Goal: Task Accomplishment & Management: Manage account settings

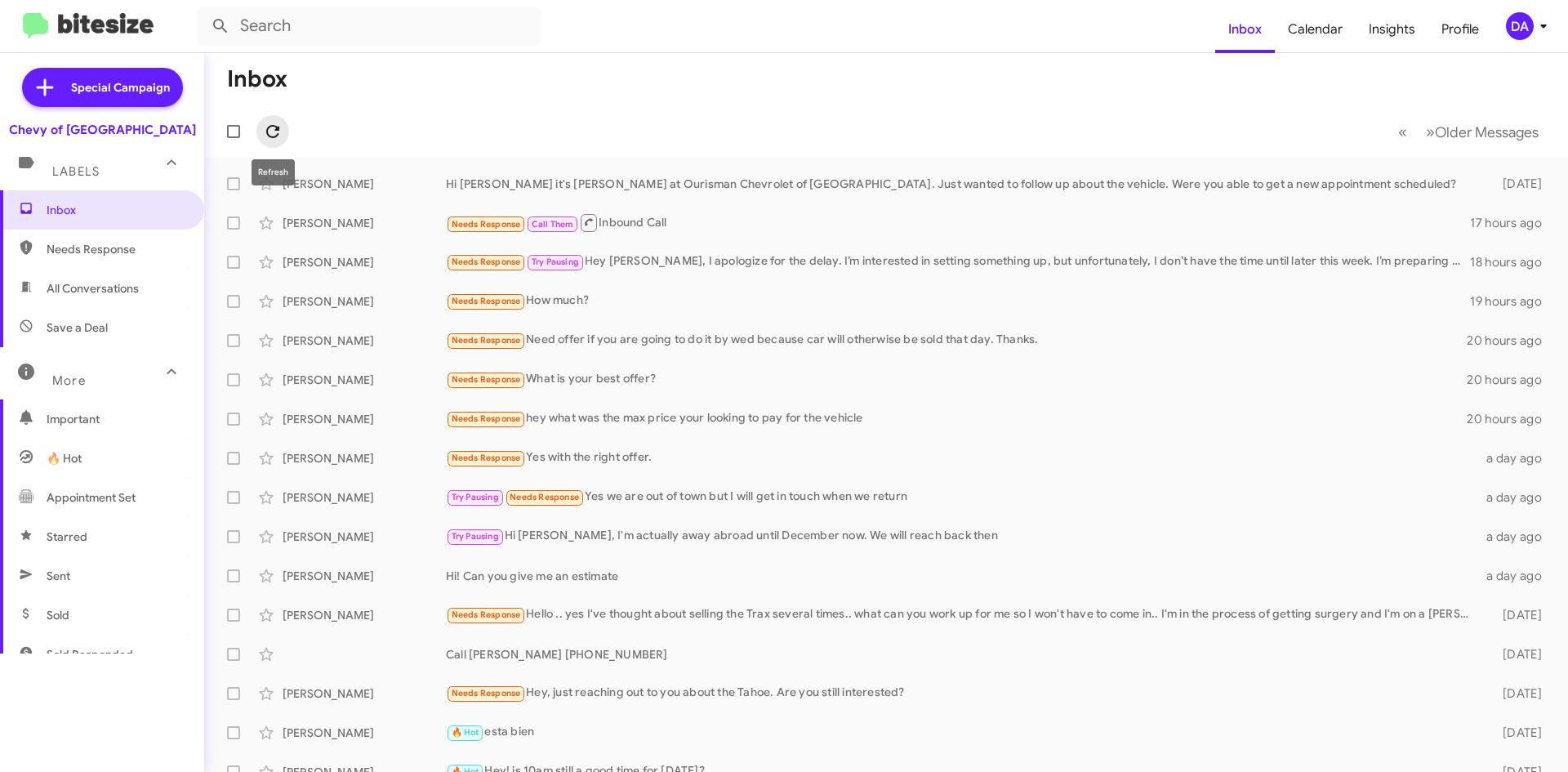
click at [272, 136] on icon at bounding box center [273, 131] width 20 height 20
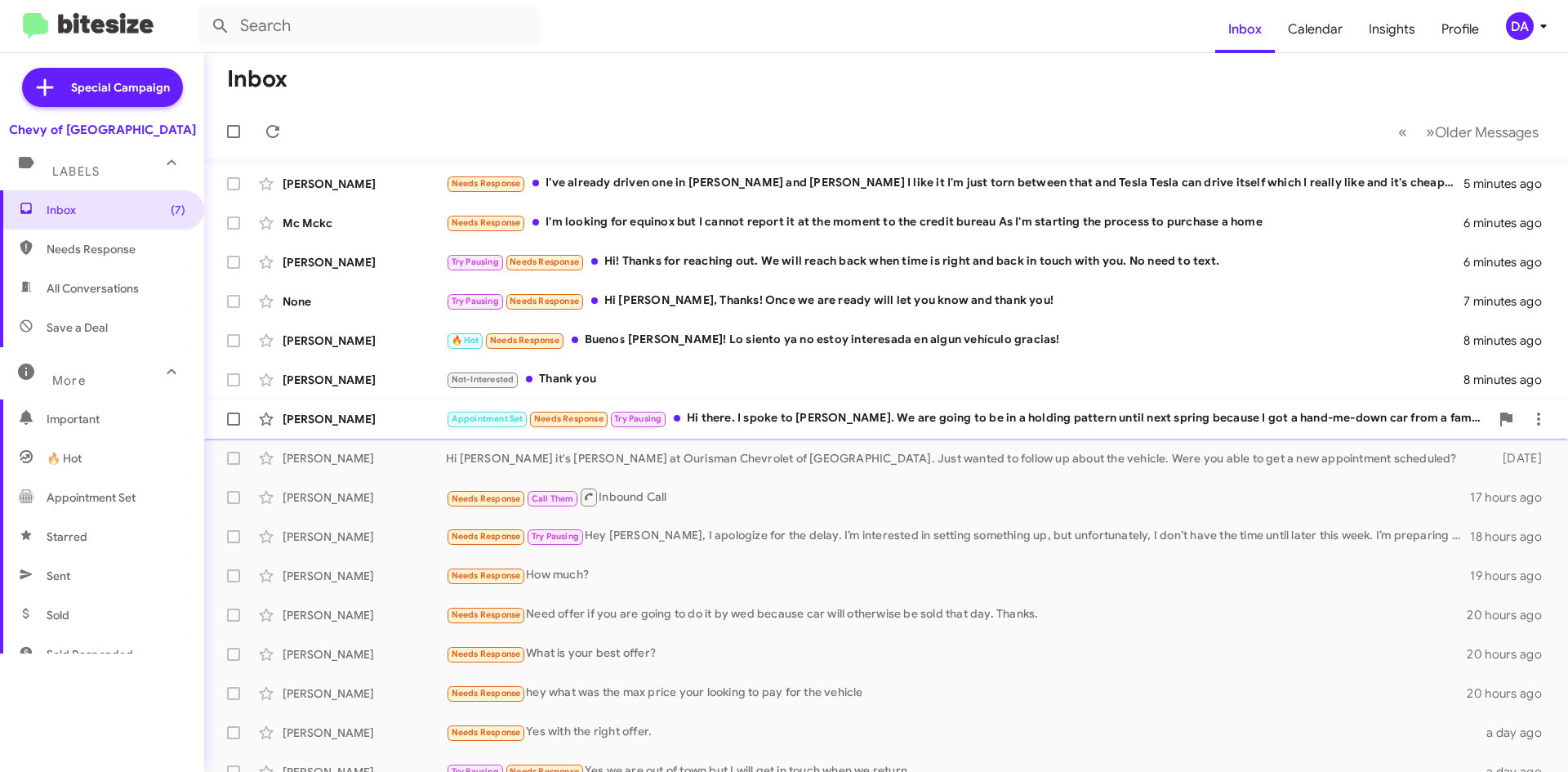
click at [789, 423] on div "Appointment Set Needs Response Try Pausing Hi there. I spoke to [PERSON_NAME]. …" at bounding box center [968, 418] width 1044 height 19
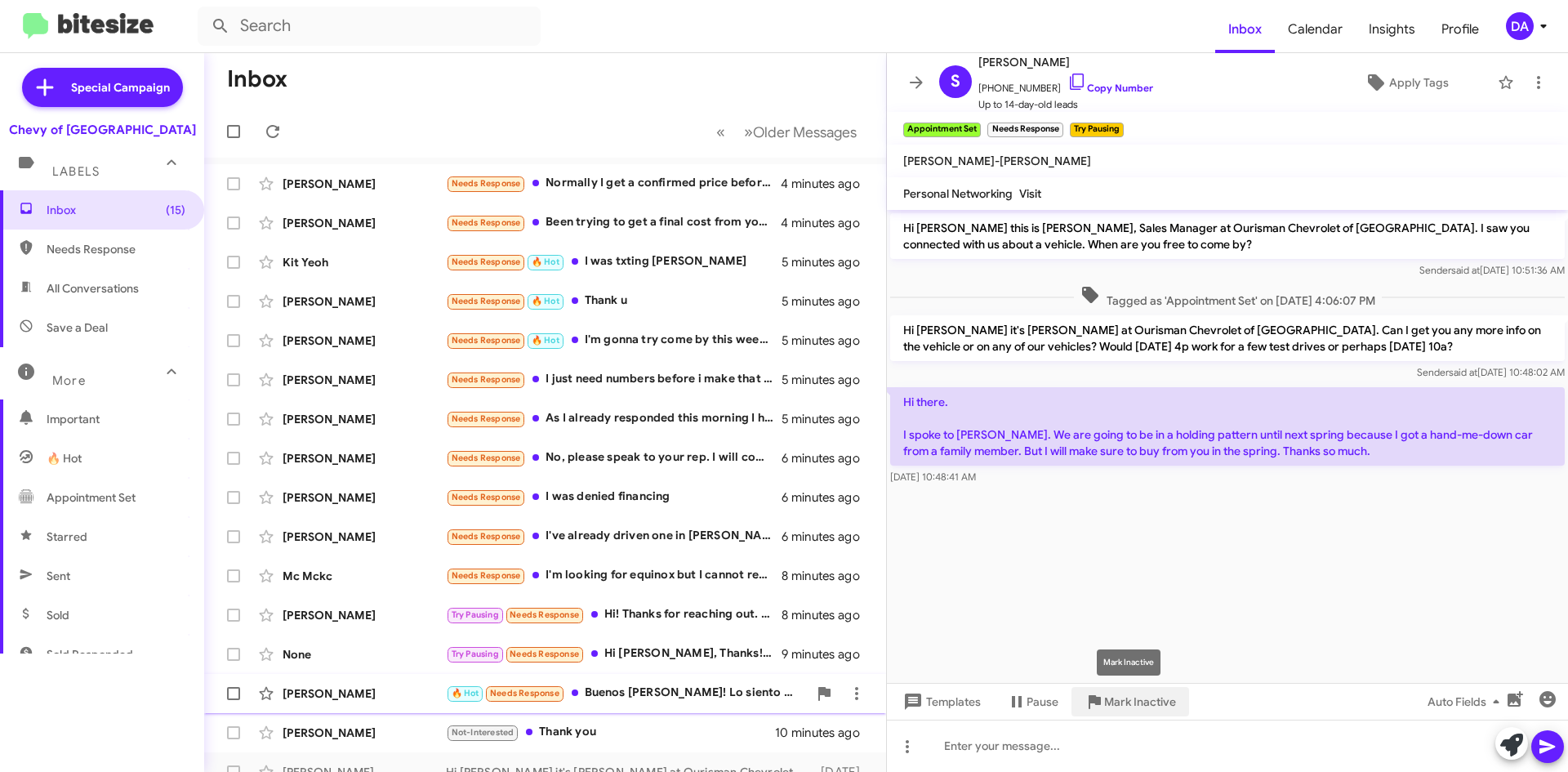
click at [1137, 696] on span "Mark Inactive" at bounding box center [1140, 701] width 72 height 29
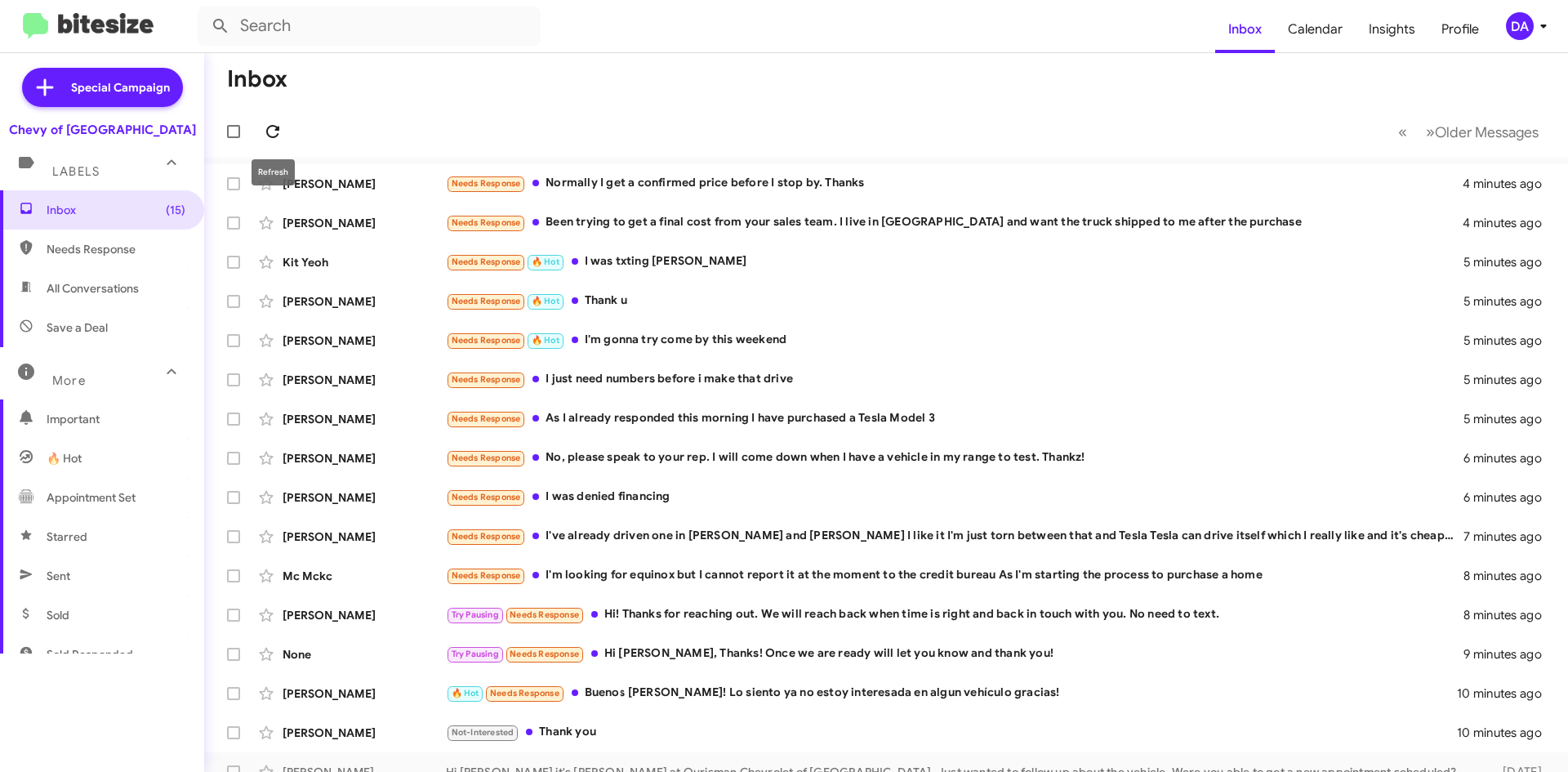
click at [279, 130] on icon at bounding box center [273, 132] width 13 height 13
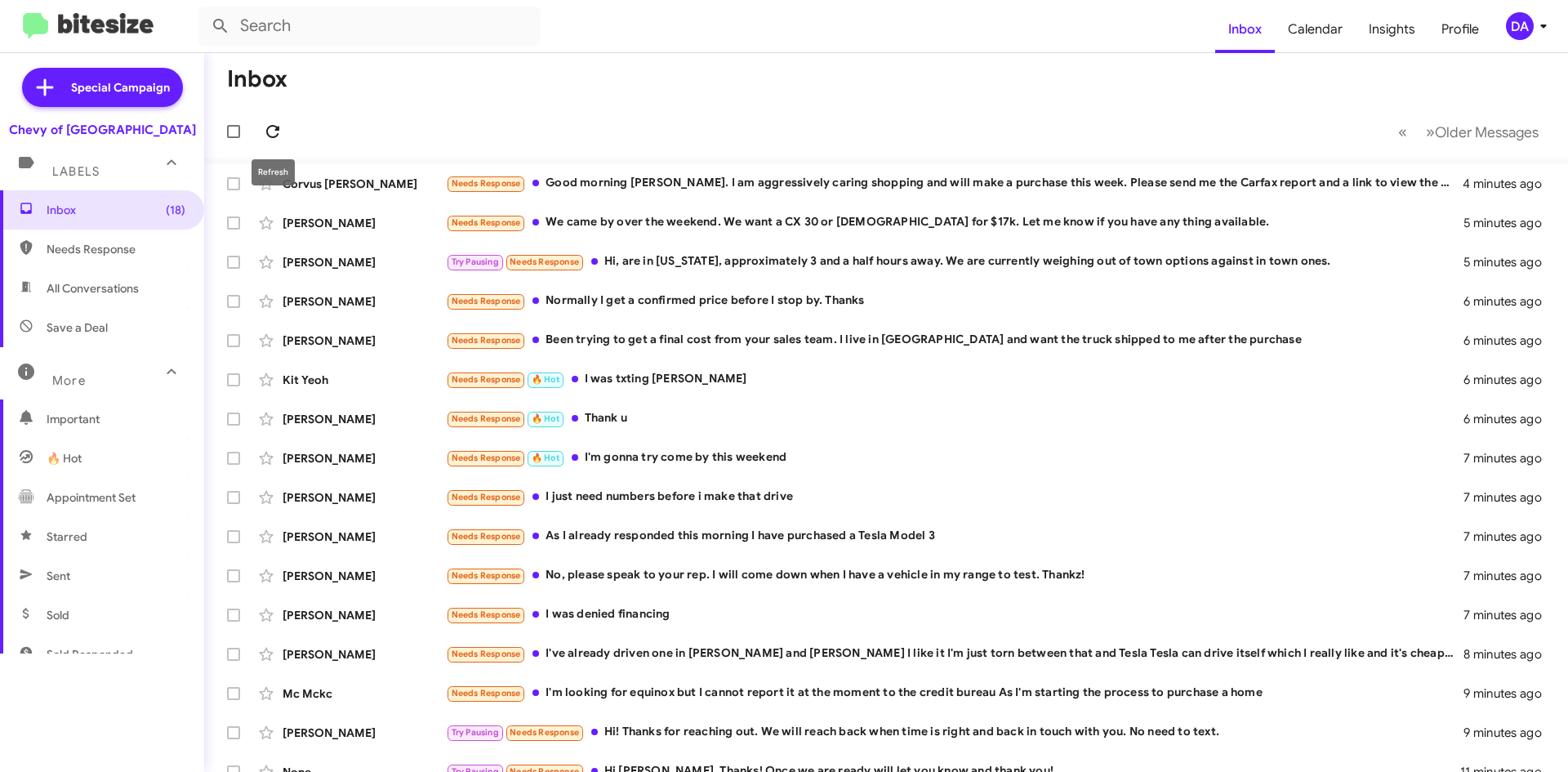
click at [279, 121] on icon at bounding box center [273, 131] width 20 height 20
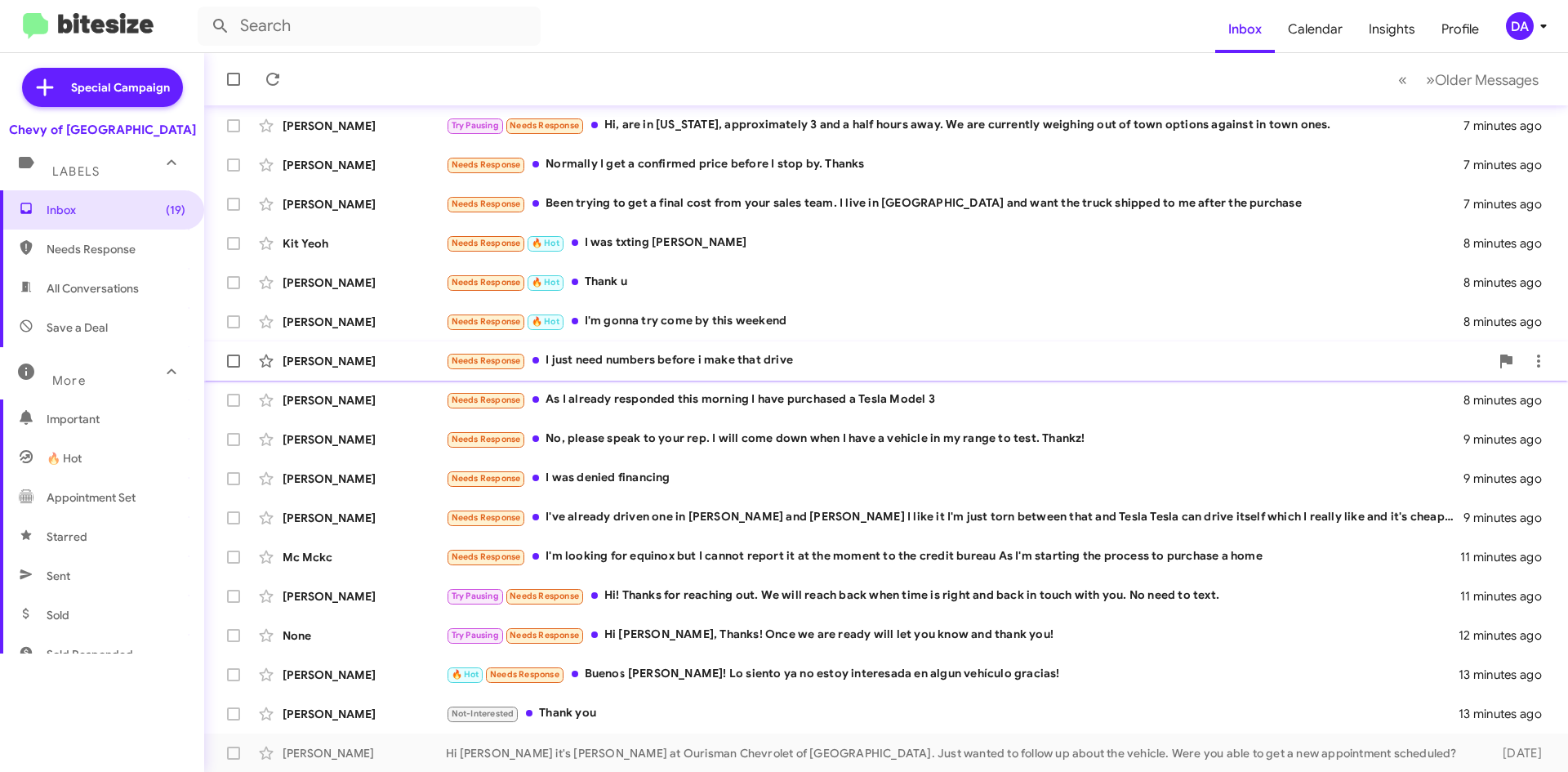
scroll to position [176, 0]
click at [622, 719] on div "Not-Interested Thank you" at bounding box center [968, 712] width 1044 height 19
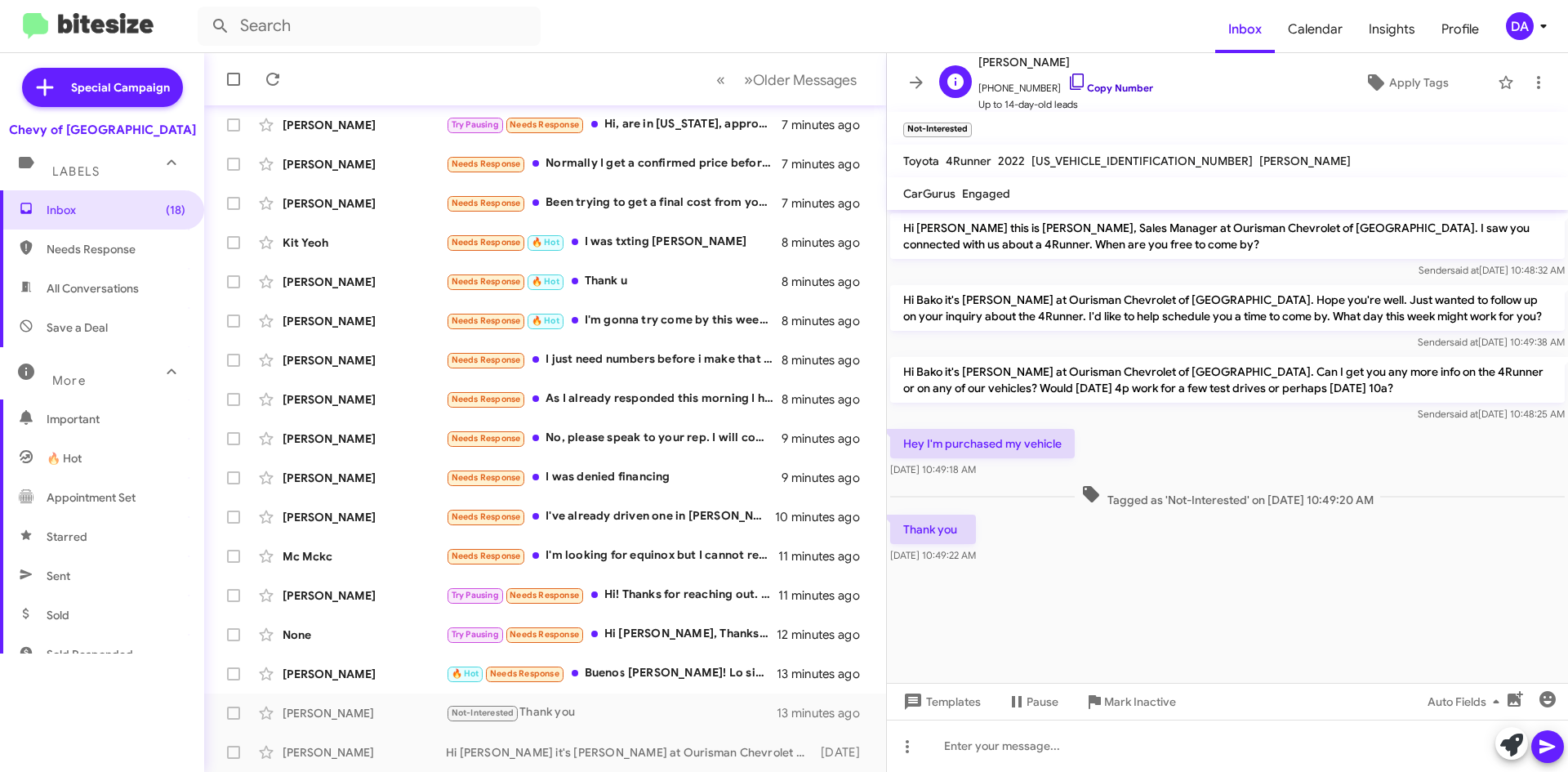
click at [1118, 87] on link "Copy Number" at bounding box center [1110, 87] width 86 height 12
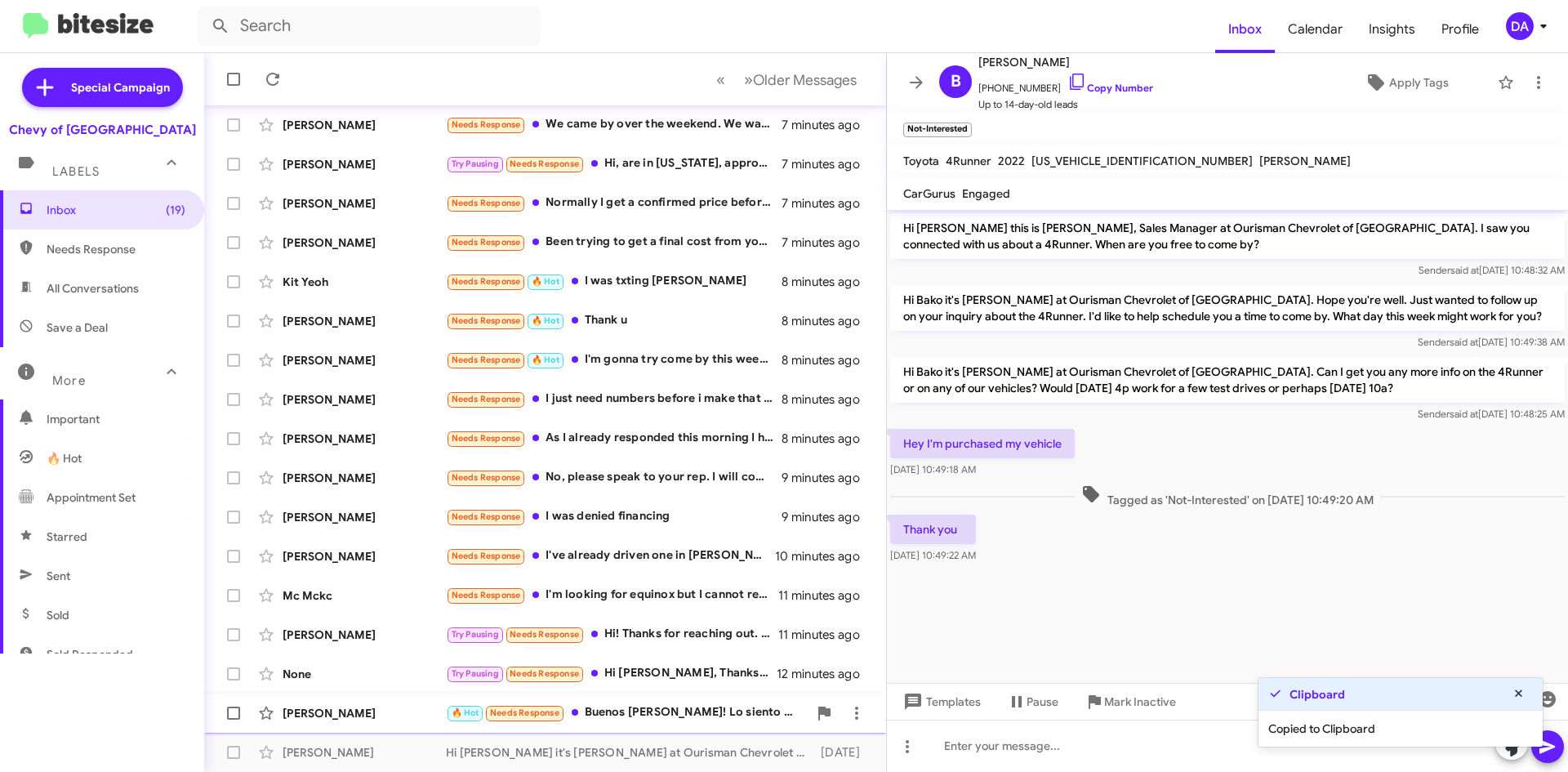
drag, startPoint x: 1176, startPoint y: 703, endPoint x: 1060, endPoint y: 725, distance: 118.1
click at [1176, 703] on button "Mark Inactive" at bounding box center [1131, 701] width 118 height 29
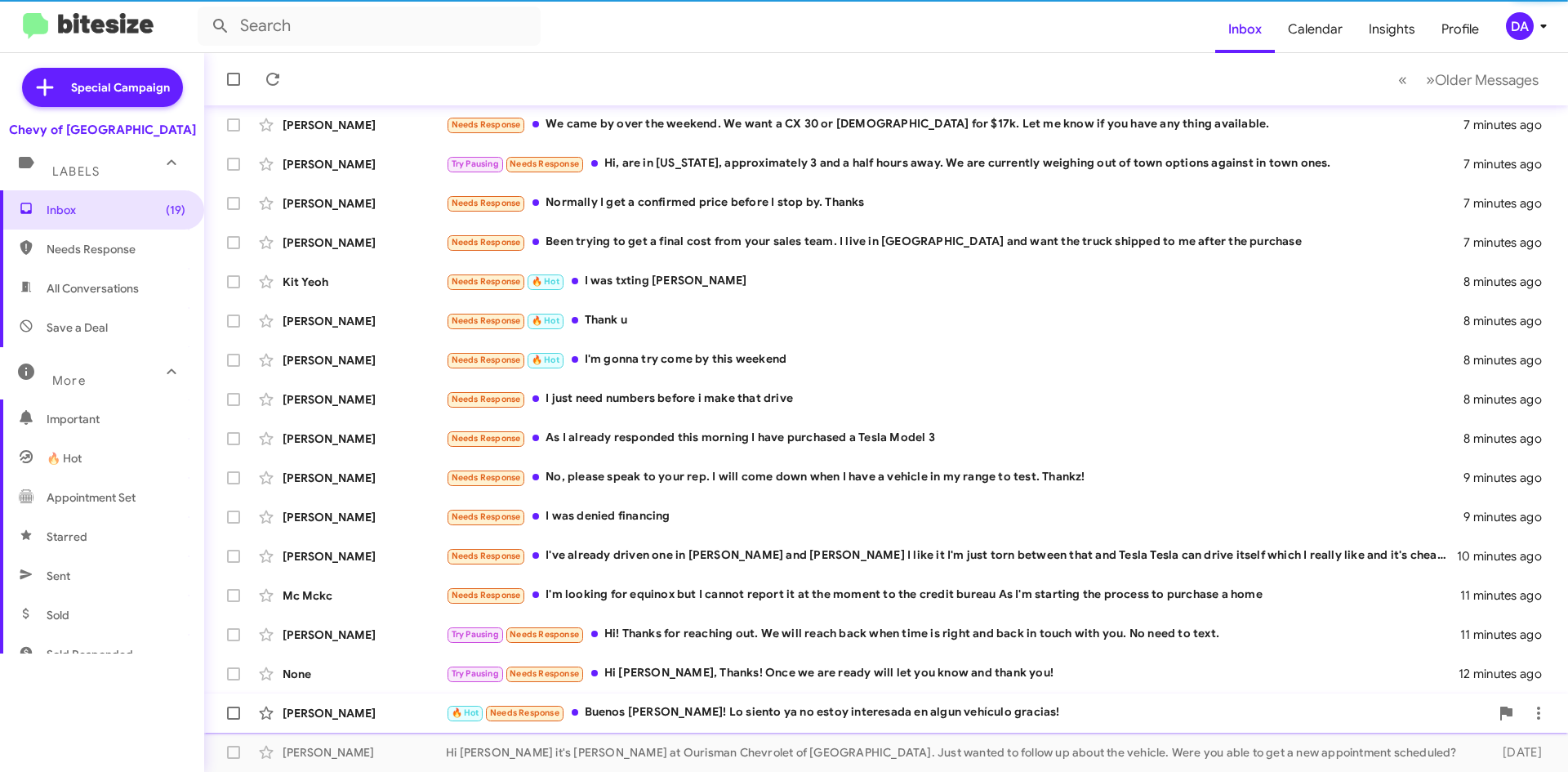
click at [720, 716] on div "🔥 Hot Needs Response Buenos [PERSON_NAME]! Lo siento ya no estoy interesada en …" at bounding box center [968, 712] width 1044 height 19
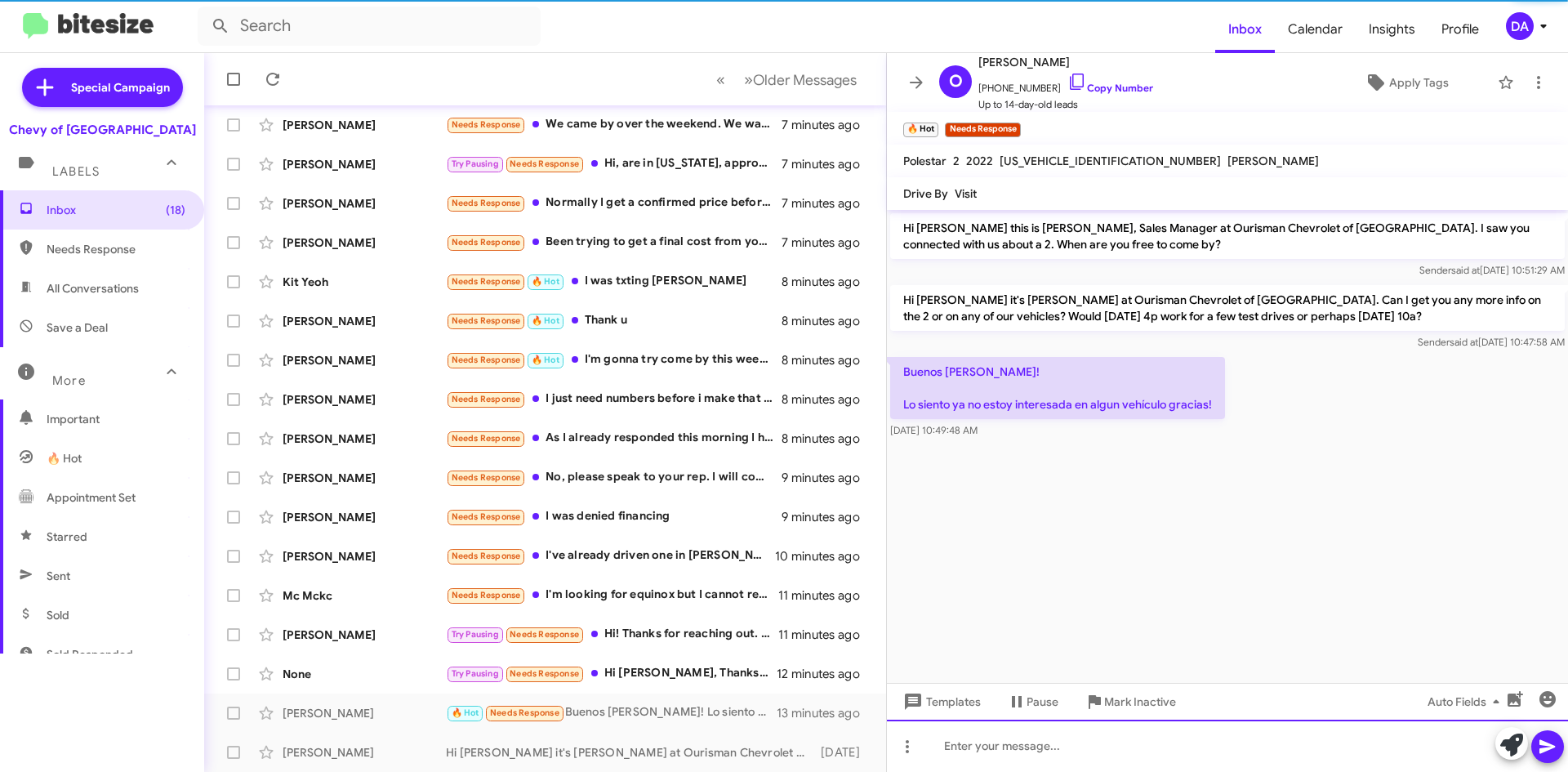
click at [996, 759] on div at bounding box center [1227, 746] width 681 height 52
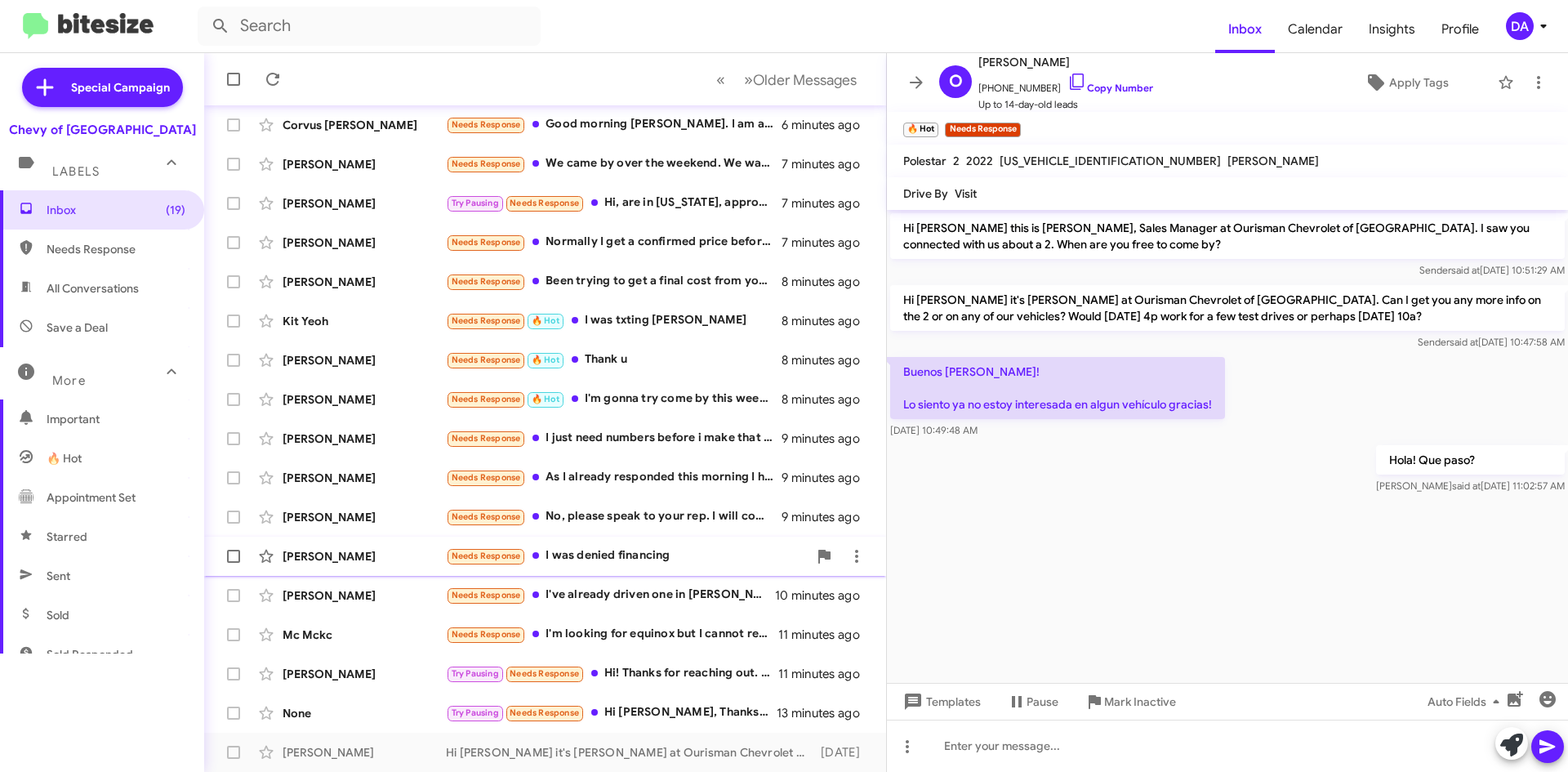
click at [648, 554] on div "Needs Response I was denied financing" at bounding box center [627, 555] width 361 height 19
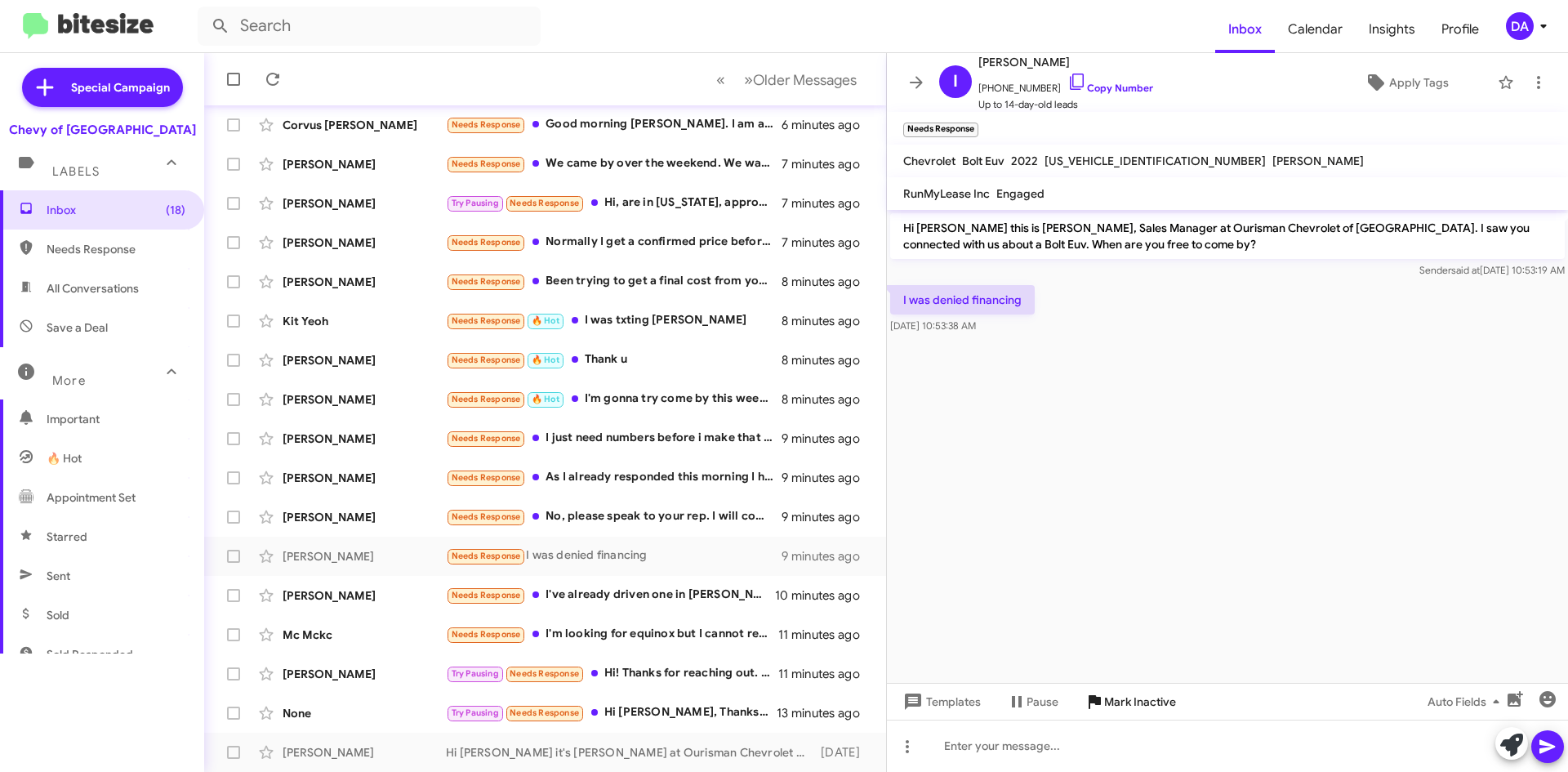
click at [1145, 699] on span "Mark Inactive" at bounding box center [1140, 701] width 72 height 29
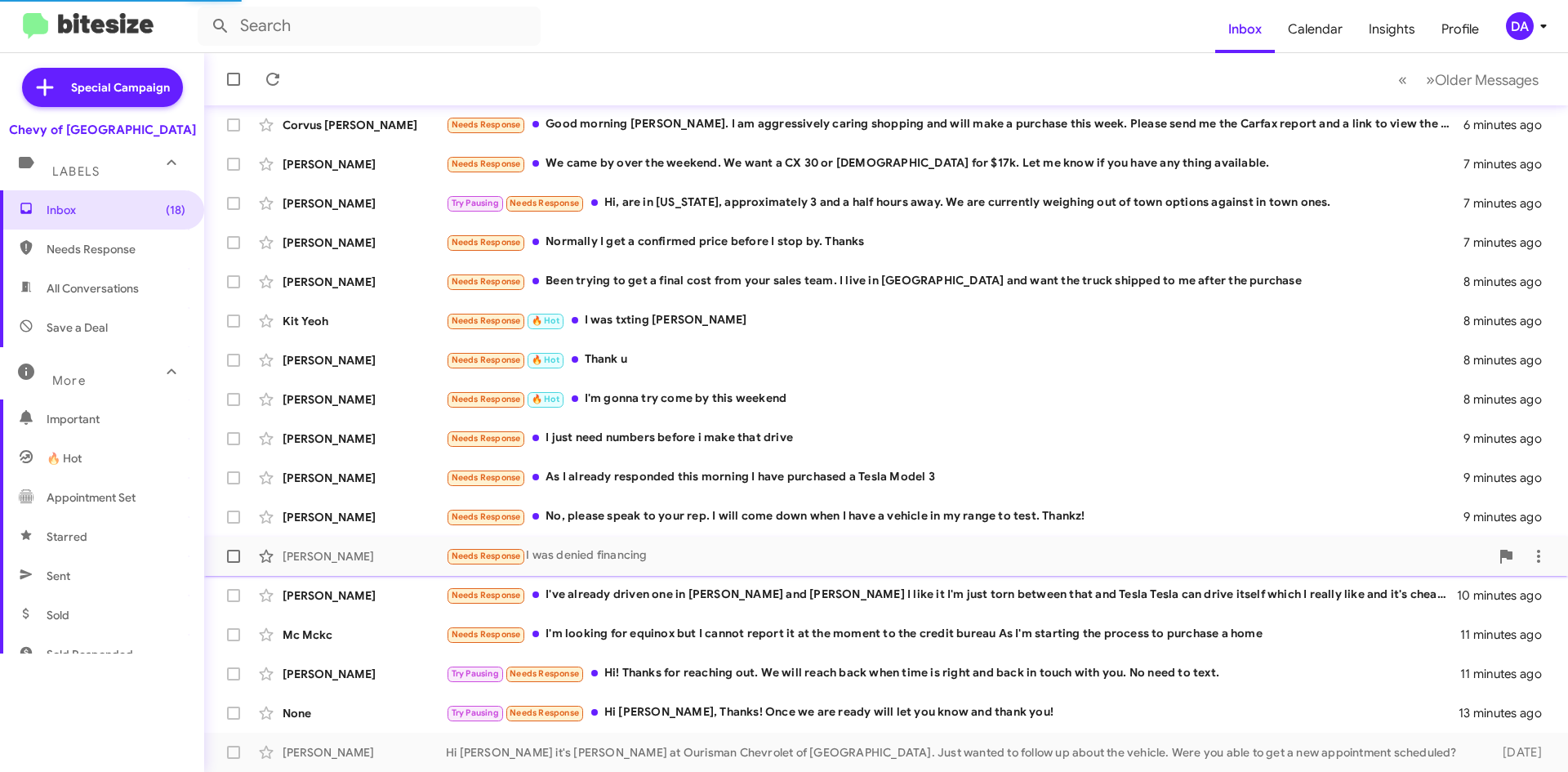
scroll to position [137, 0]
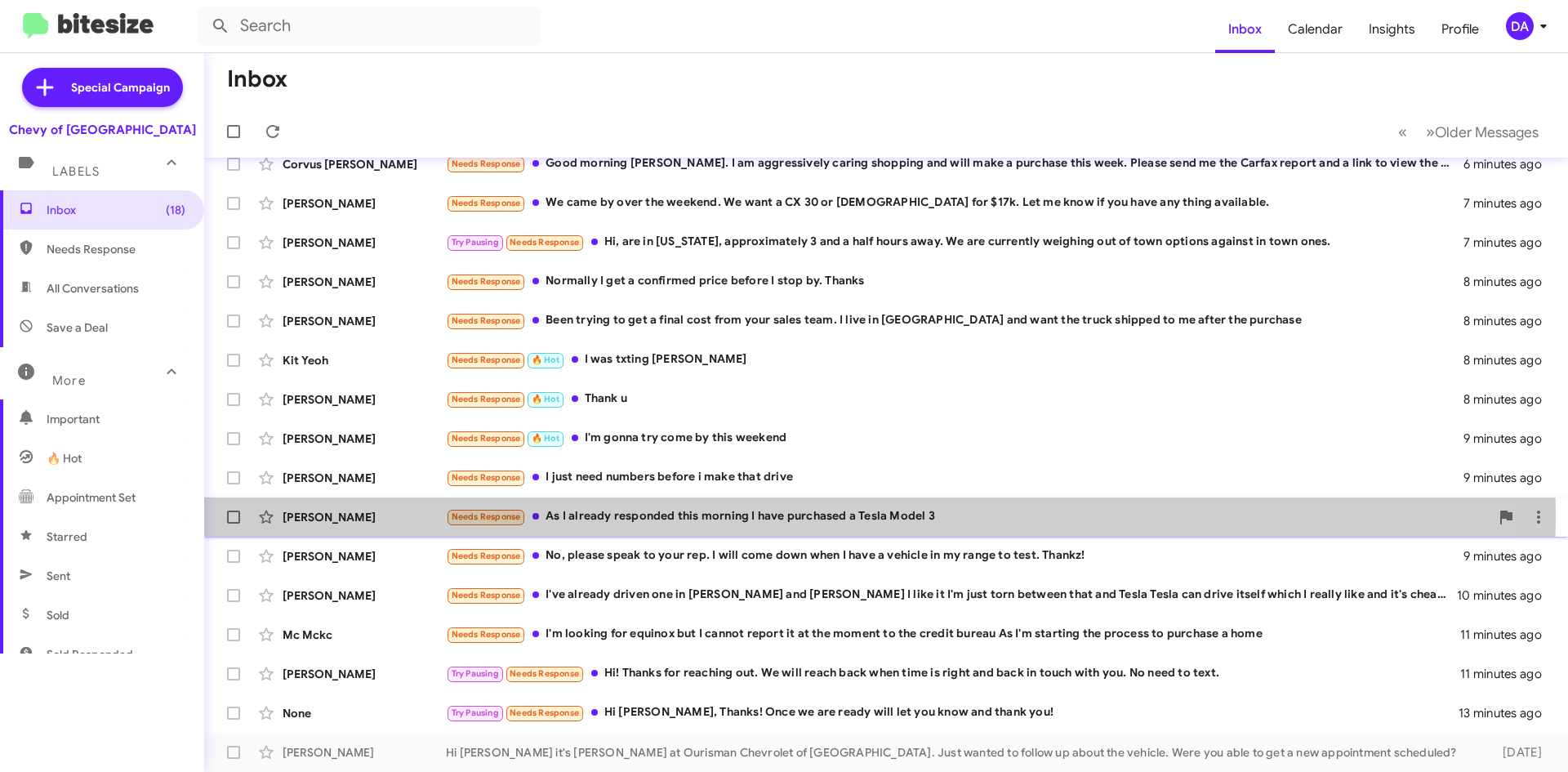
click at [706, 517] on div "Needs Response As I already responded this morning I have purchased a Tesla Mod…" at bounding box center [968, 516] width 1044 height 19
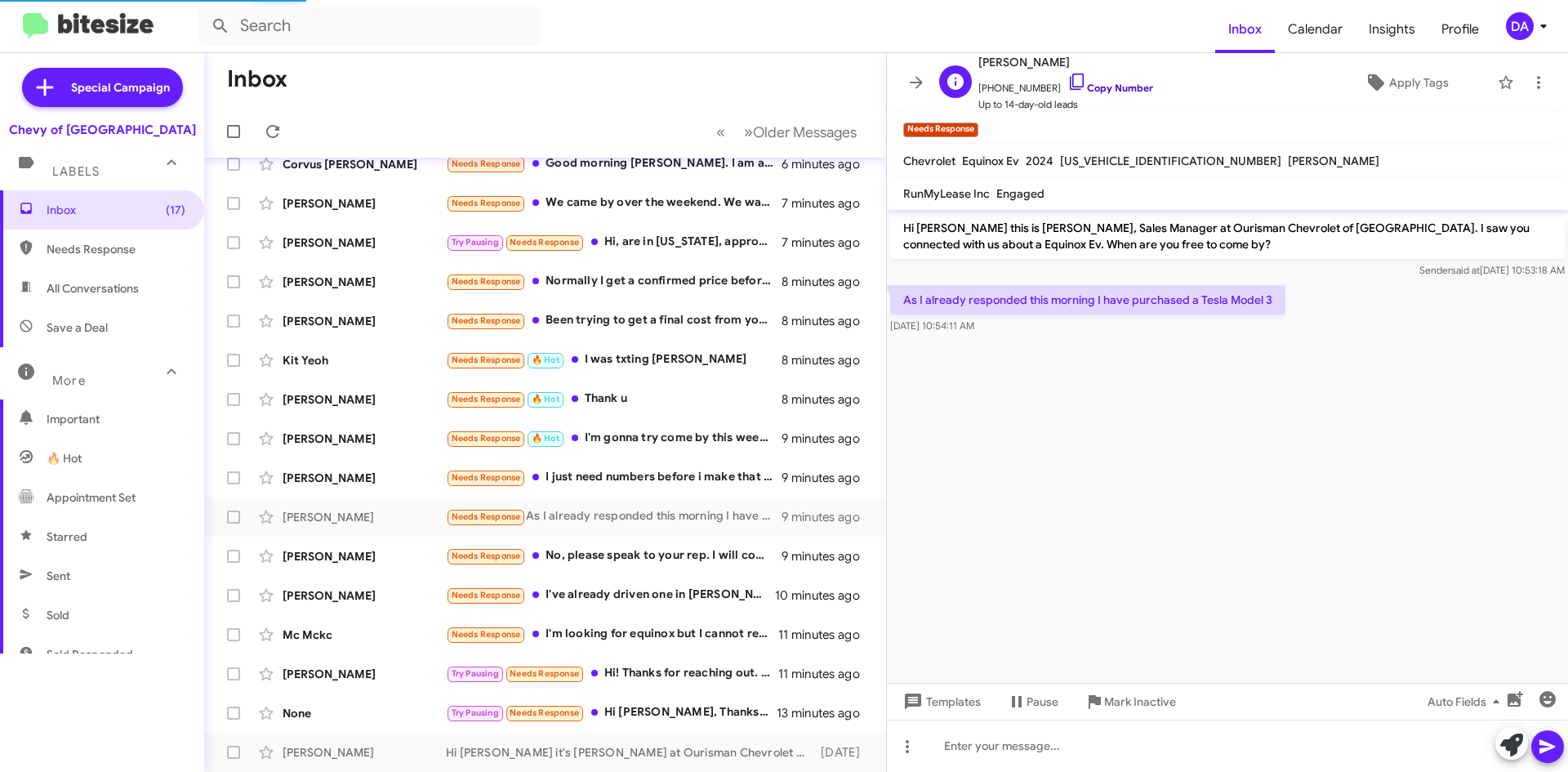
drag, startPoint x: 1103, startPoint y: 91, endPoint x: 1047, endPoint y: 100, distance: 56.7
click at [1102, 91] on link "Copy Number" at bounding box center [1110, 87] width 86 height 12
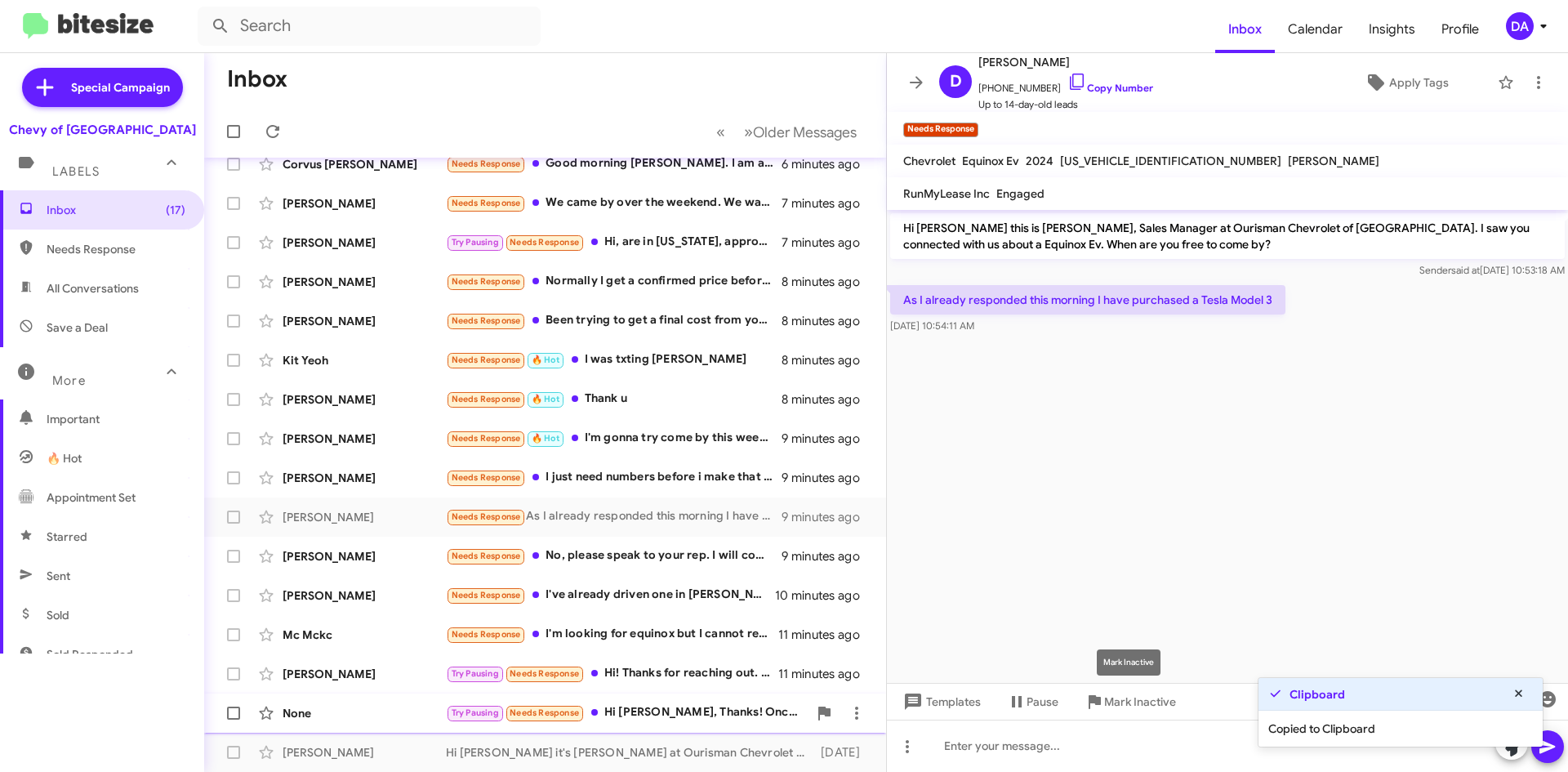
click at [1124, 694] on span "Mark Inactive" at bounding box center [1140, 701] width 72 height 29
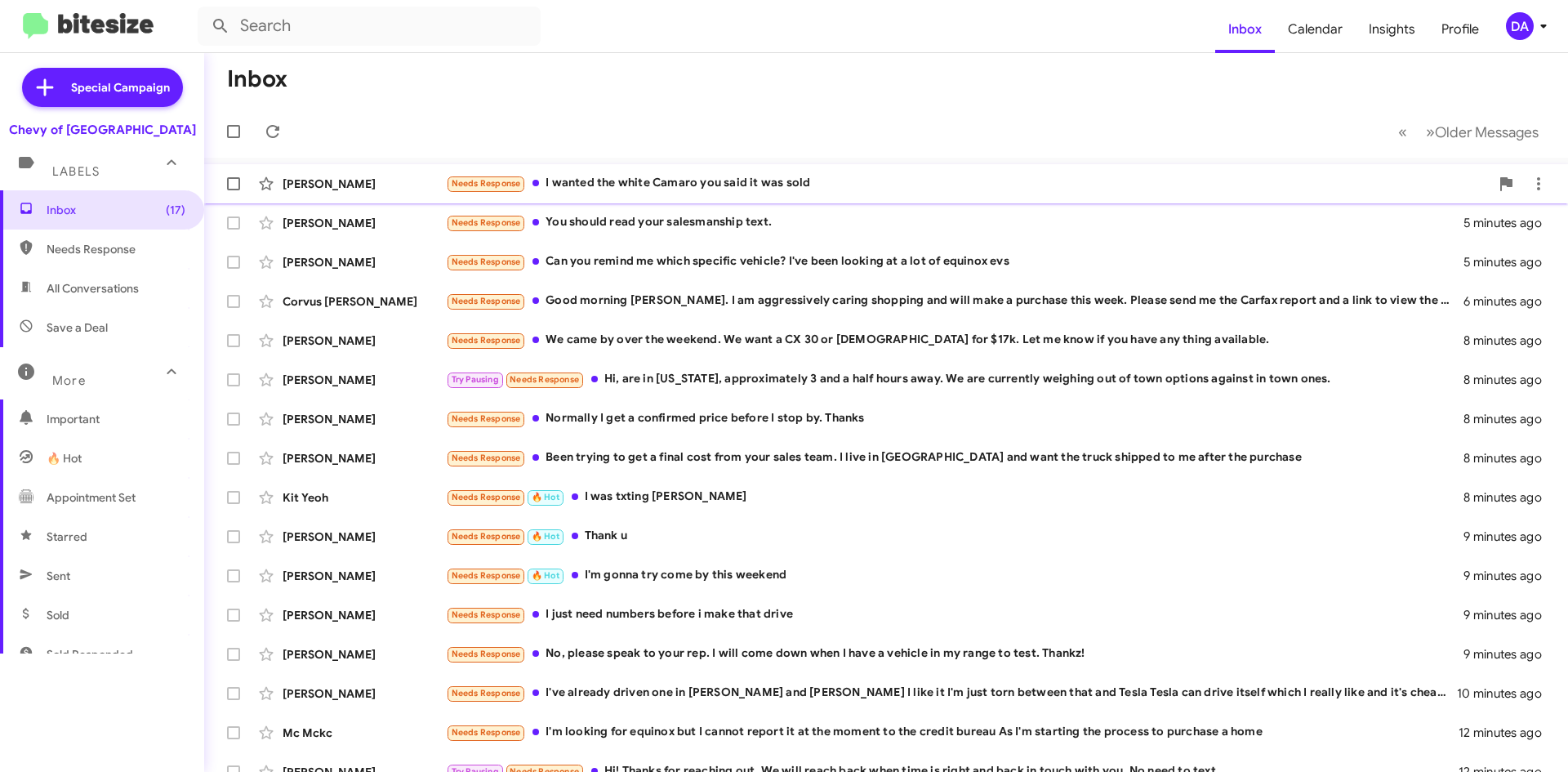
click at [703, 191] on div "Needs Response I wanted the white Camaro you said it was sold" at bounding box center [968, 183] width 1044 height 19
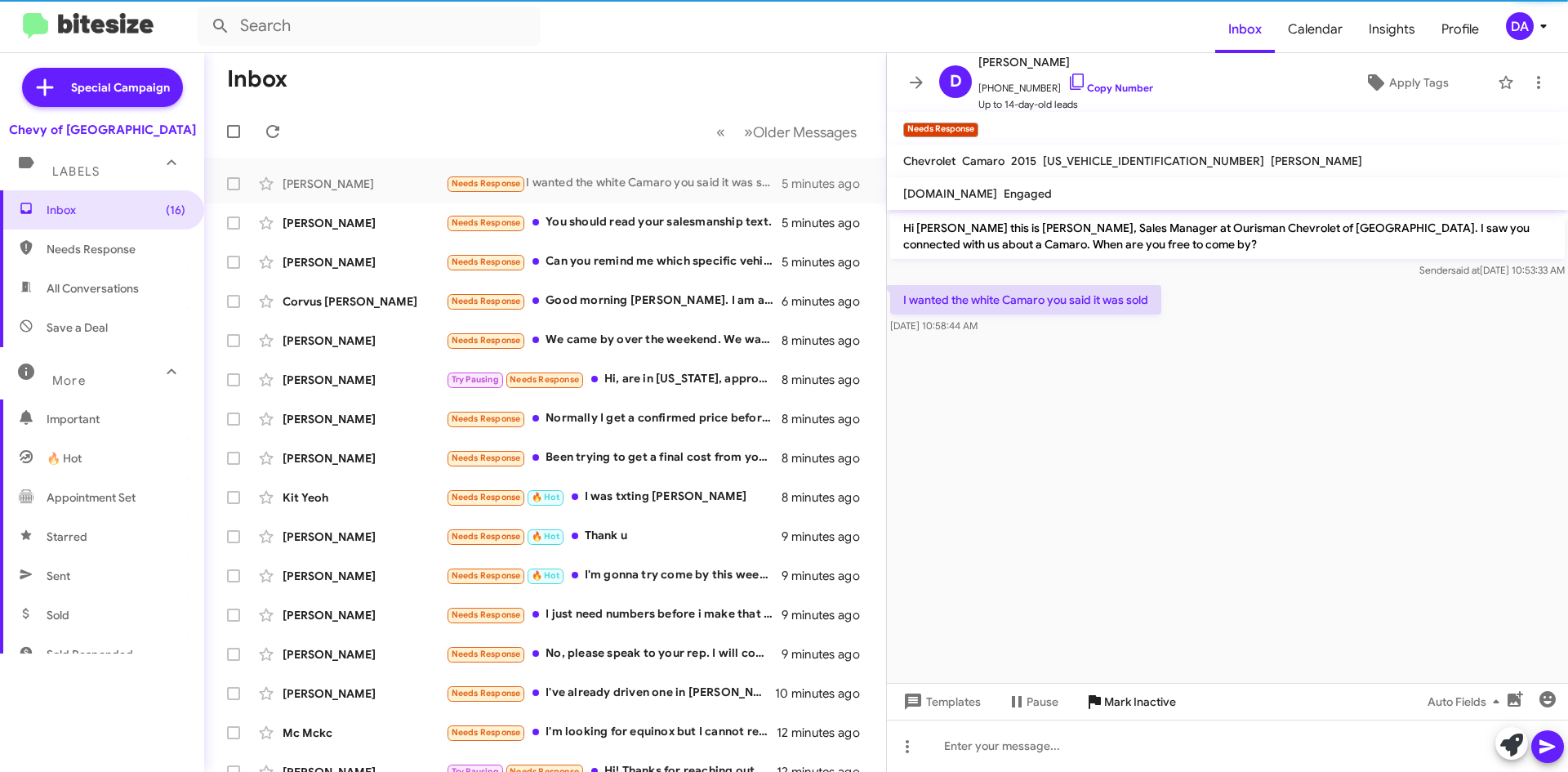
click at [1143, 702] on span "Mark Inactive" at bounding box center [1140, 701] width 72 height 29
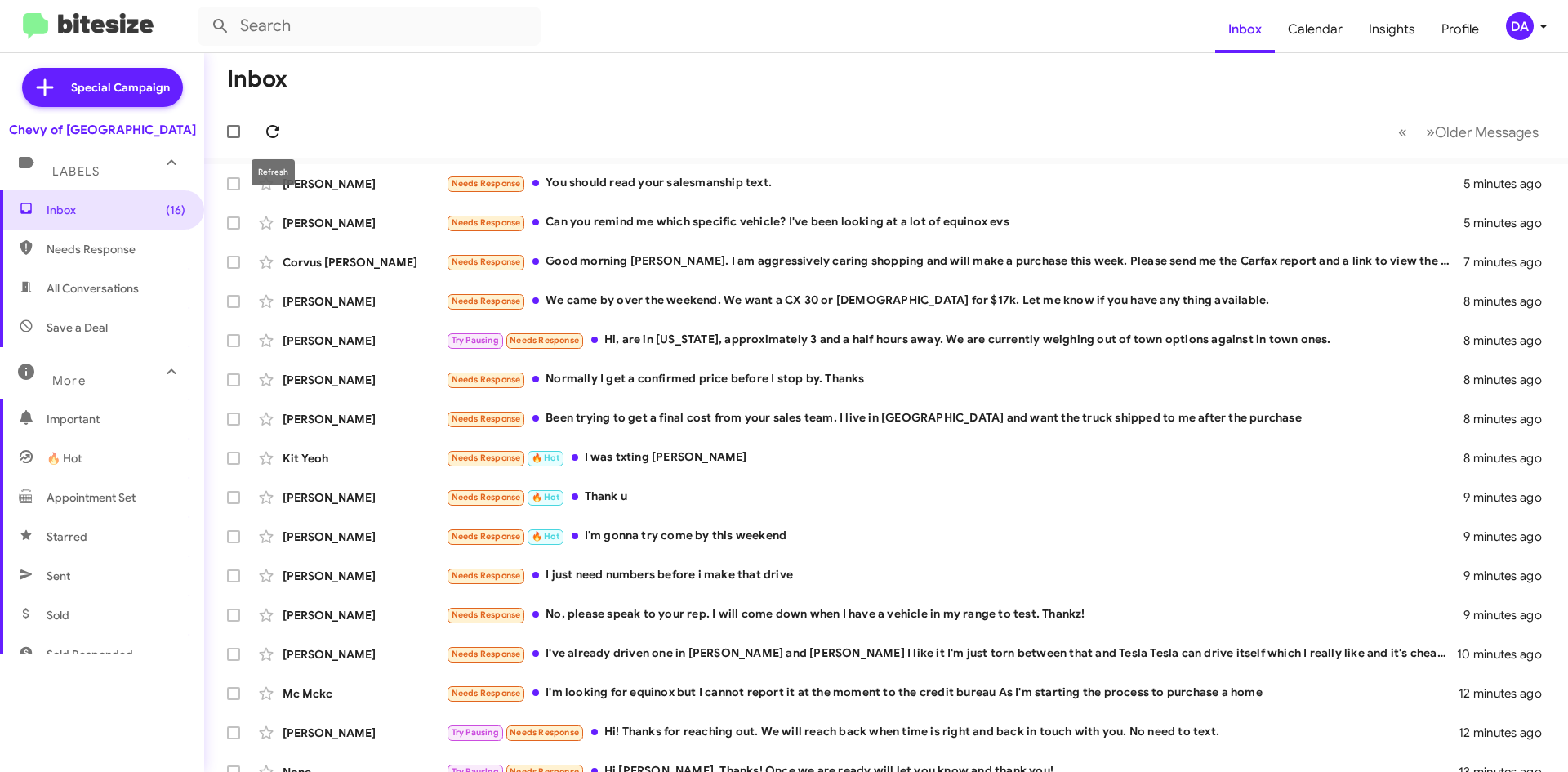
click at [261, 134] on span at bounding box center [273, 131] width 33 height 20
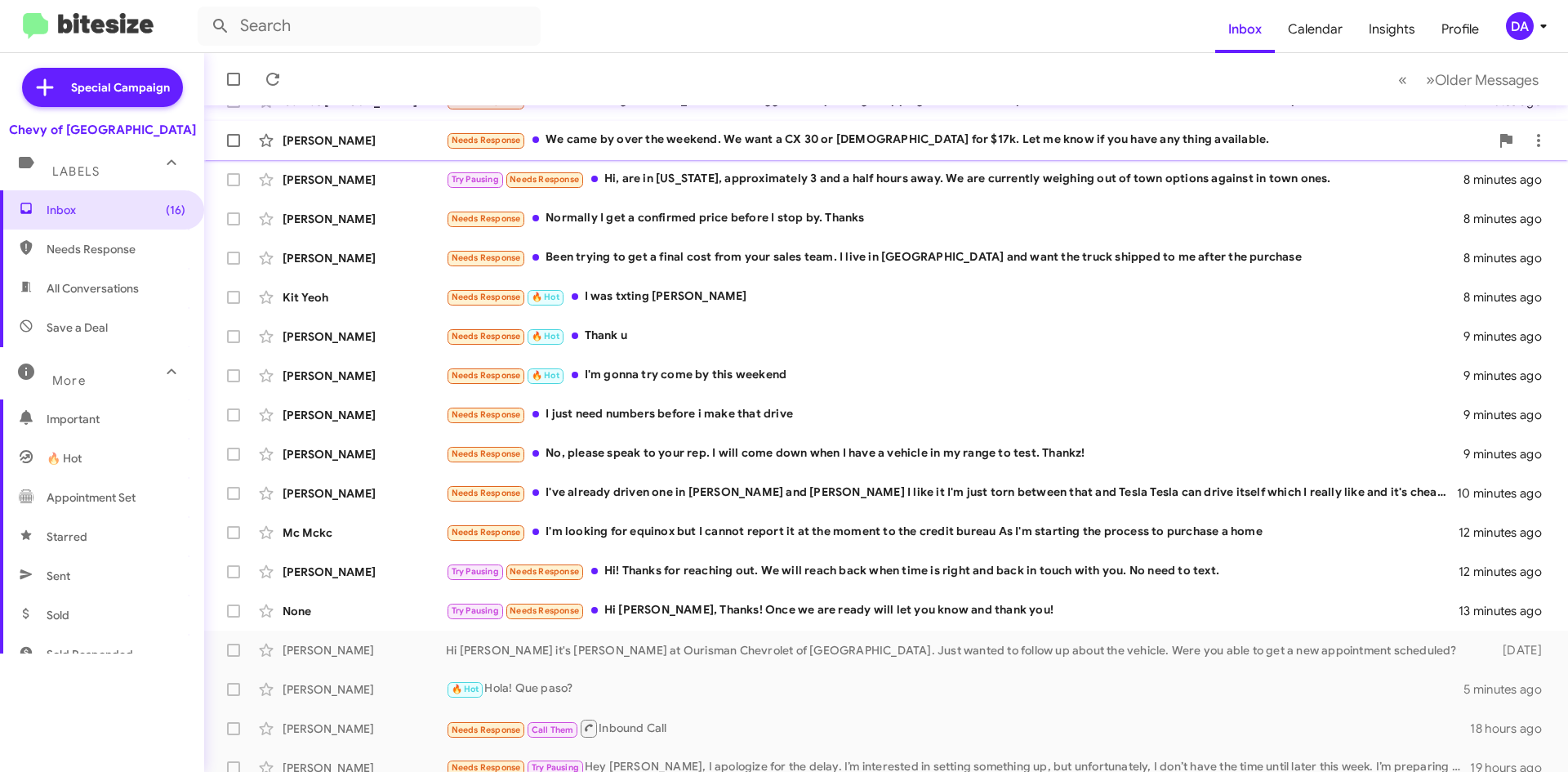
scroll to position [176, 0]
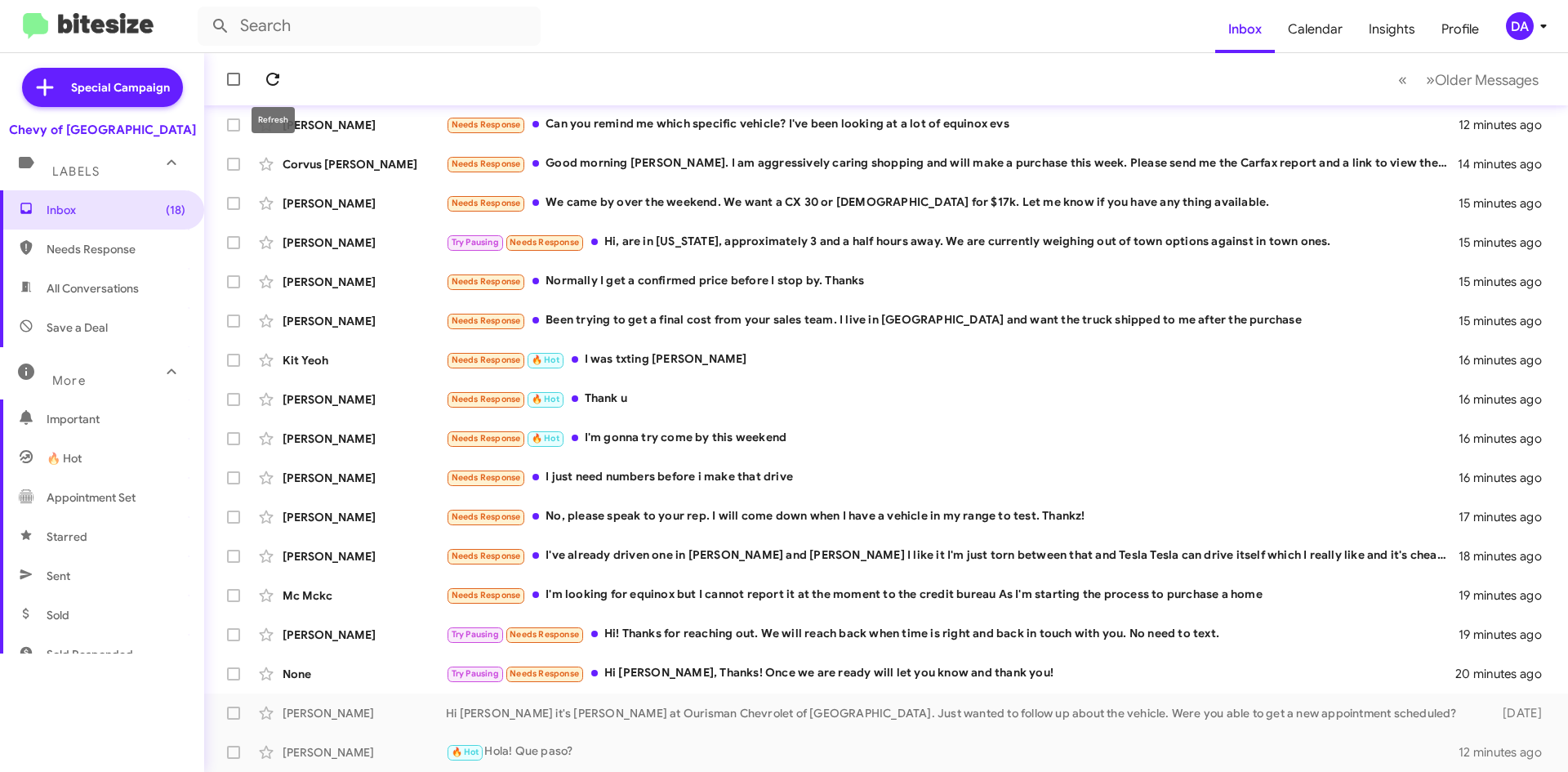
click at [270, 77] on icon at bounding box center [273, 78] width 20 height 20
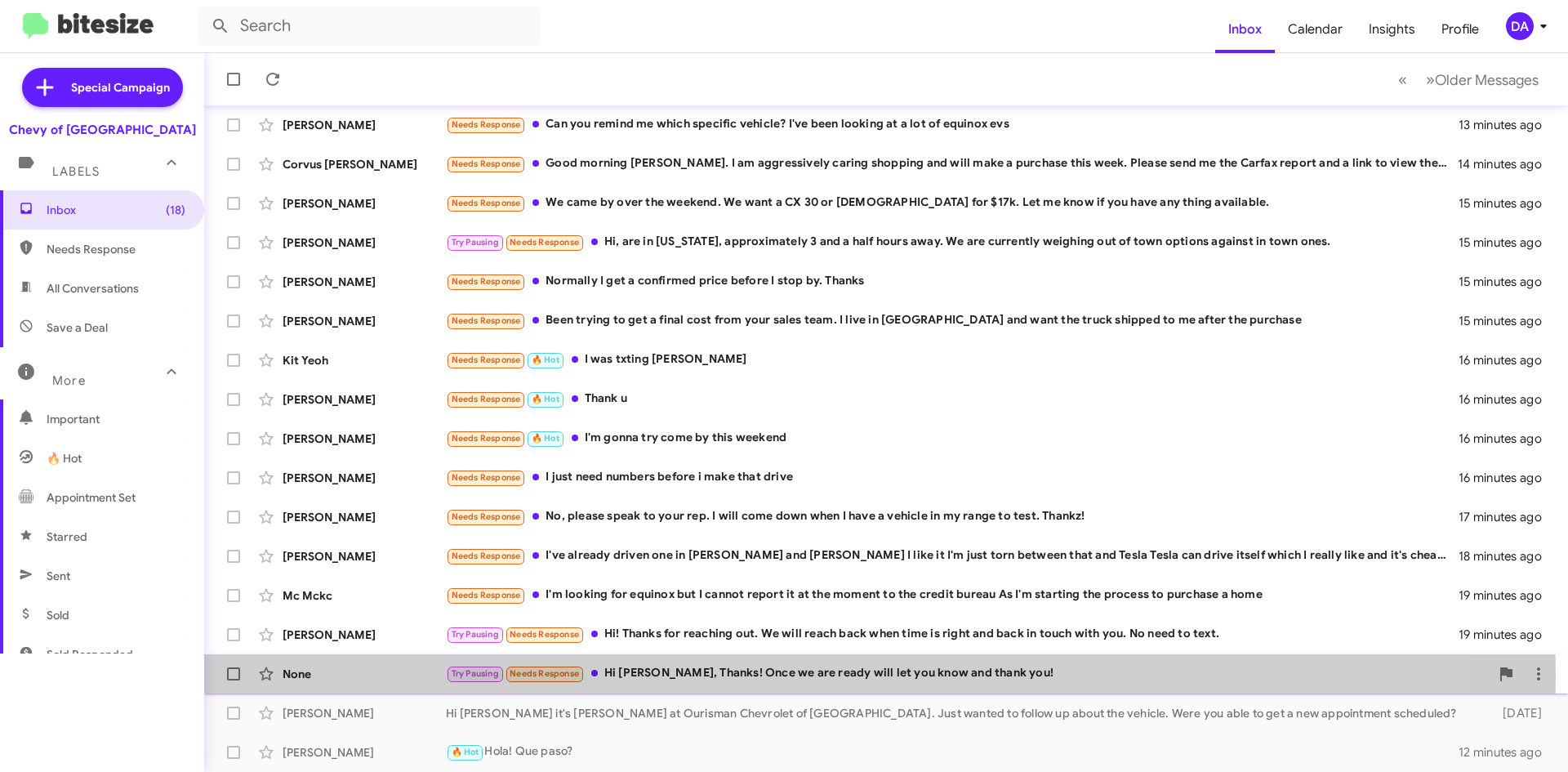
click at [683, 676] on div "Try Pausing Needs Response Hi [PERSON_NAME], Thanks! Once we are ready will let…" at bounding box center [968, 673] width 1044 height 19
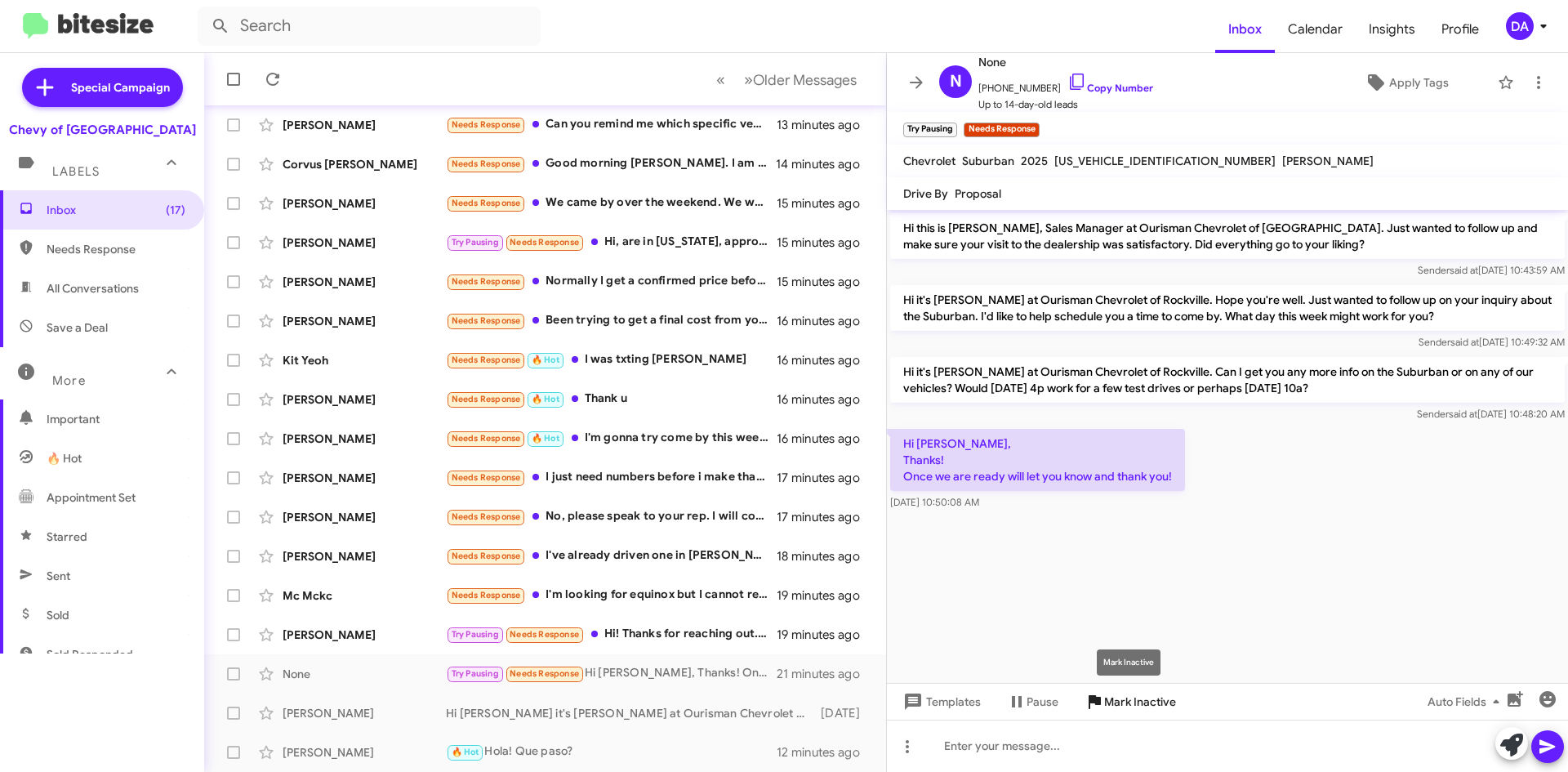
click at [1111, 695] on span "Mark Inactive" at bounding box center [1140, 701] width 72 height 29
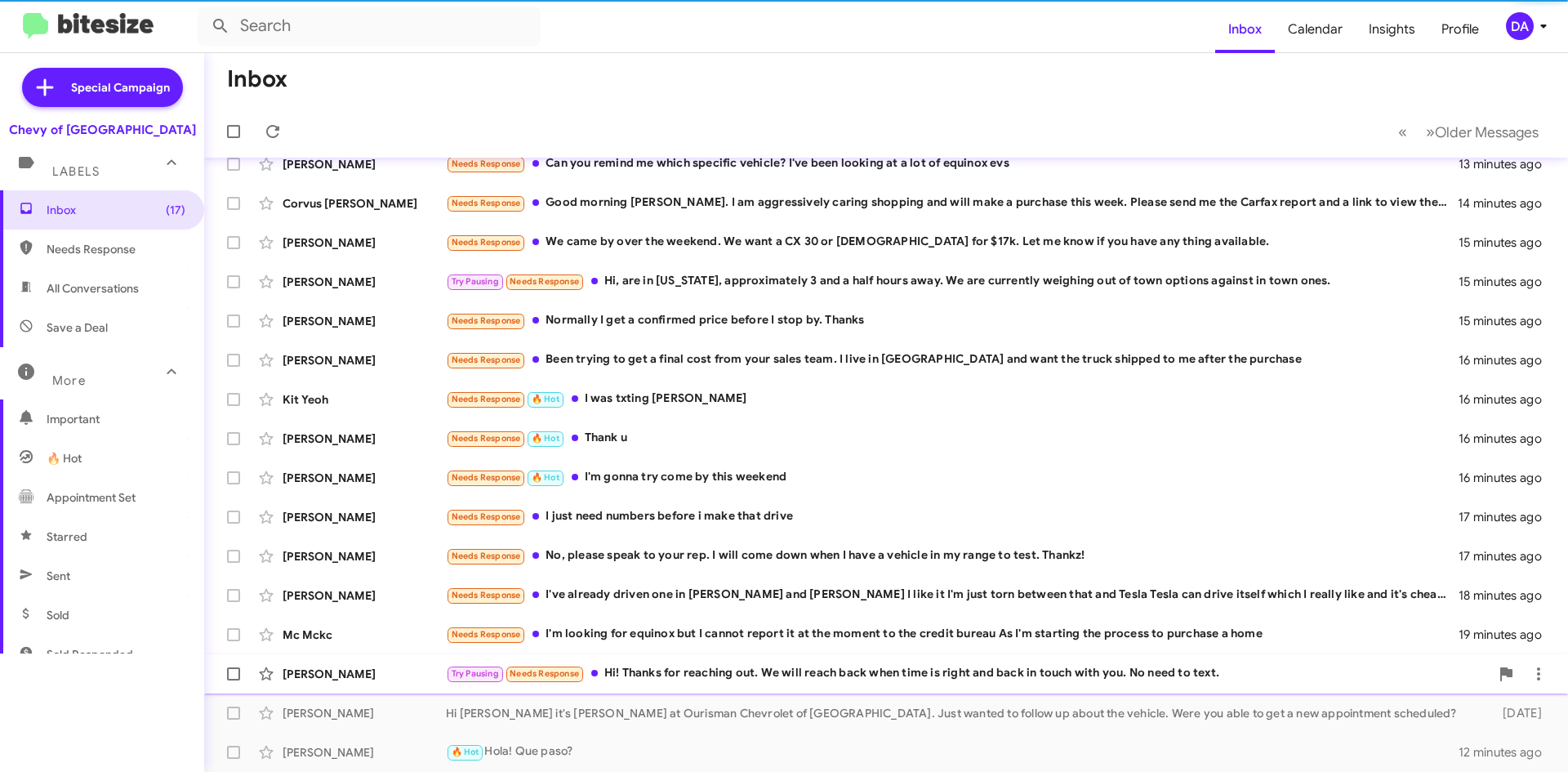
scroll to position [137, 0]
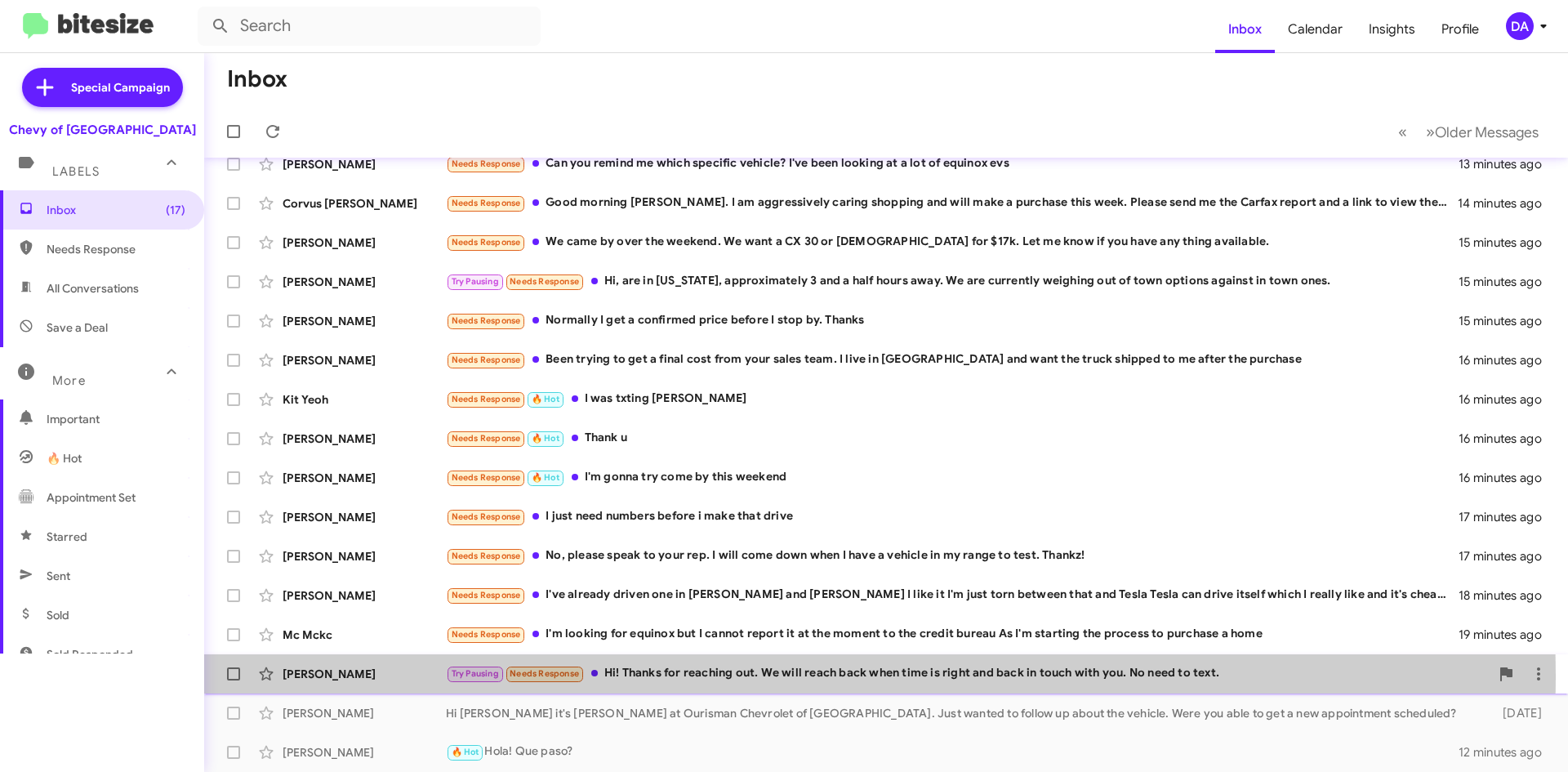
click at [742, 675] on div "Try Pausing Needs Response Hi! Thanks for reaching out. We will reach back when…" at bounding box center [968, 673] width 1044 height 19
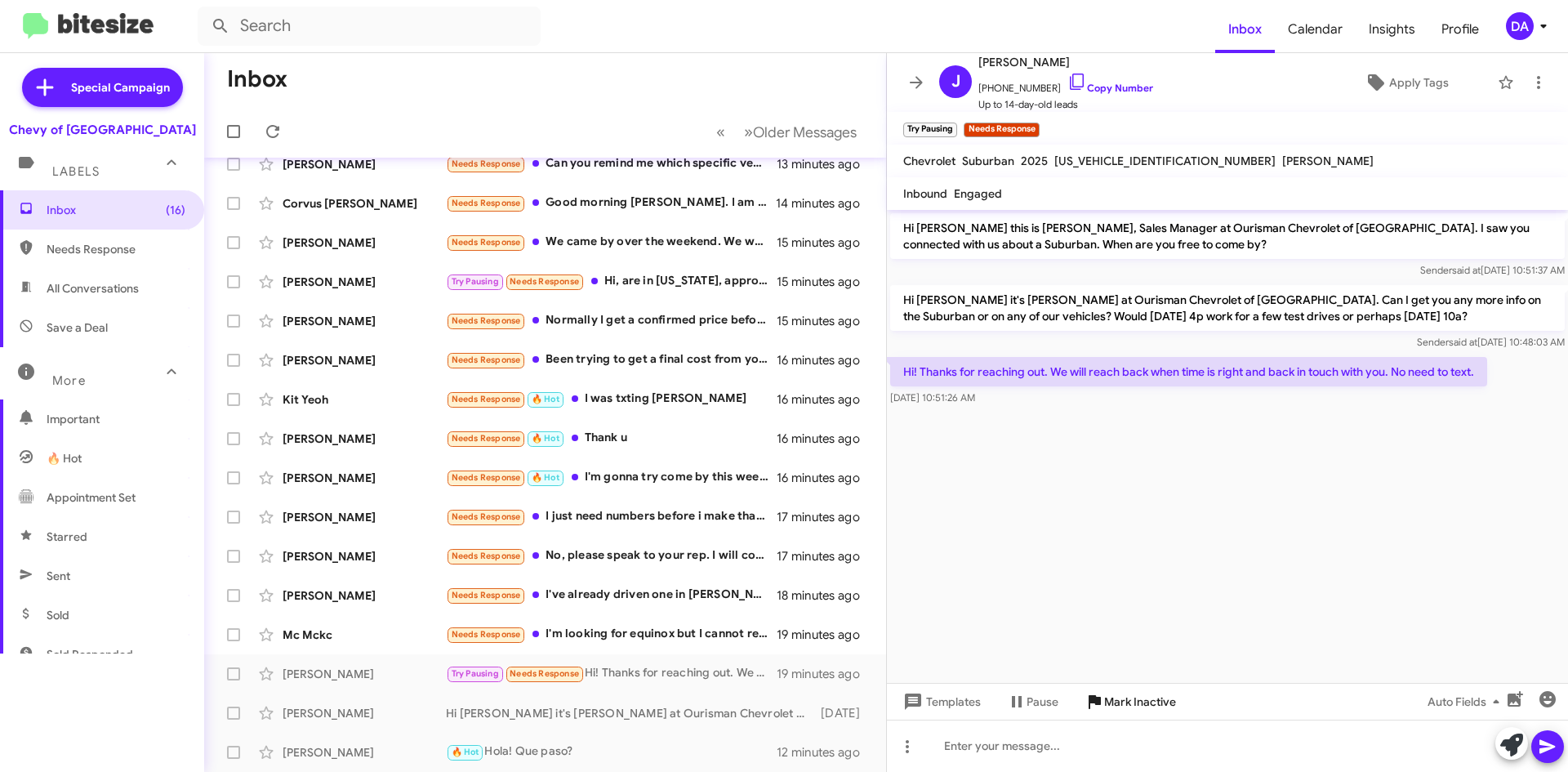
click at [1148, 700] on span "Mark Inactive" at bounding box center [1140, 701] width 72 height 29
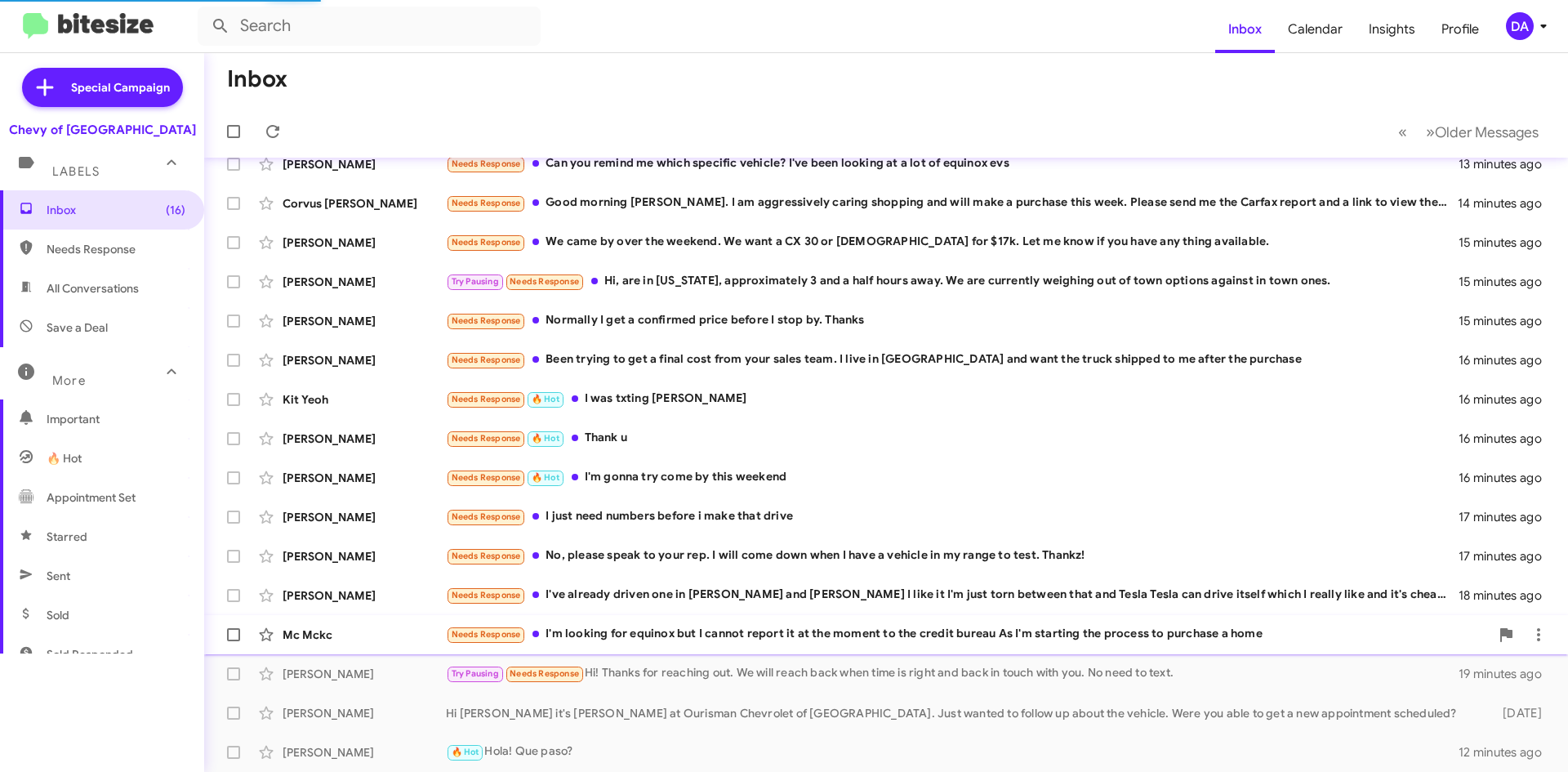
click at [751, 631] on mat-action-list "[PERSON_NAME] Needs Response [PERSON_NAME] Can you get me an OTD price on this …" at bounding box center [886, 396] width 1364 height 751
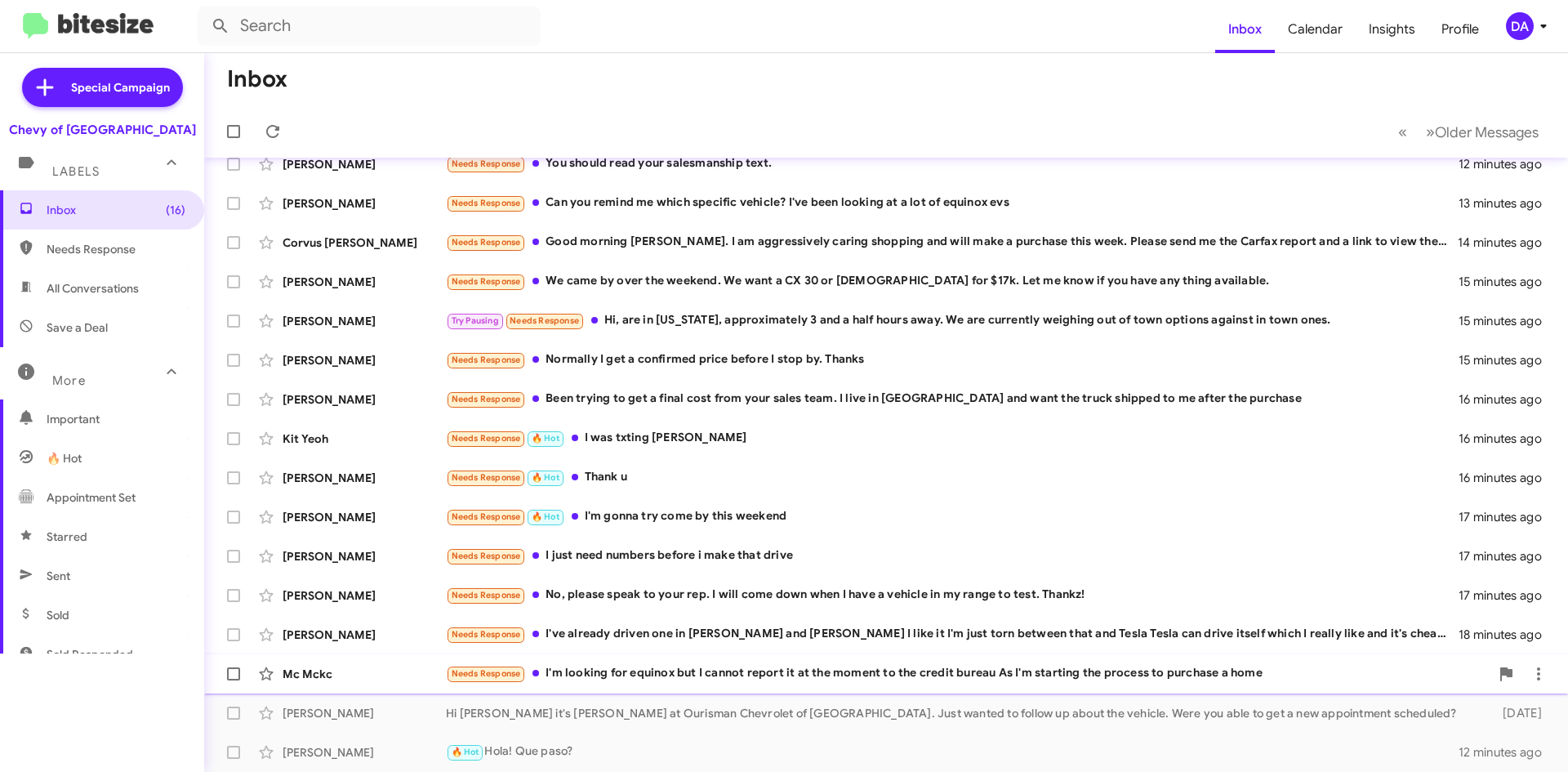
click at [787, 686] on div "Mc Mckc Needs Response I'm looking for equinox but I cannot report it at the mo…" at bounding box center [886, 673] width 1338 height 33
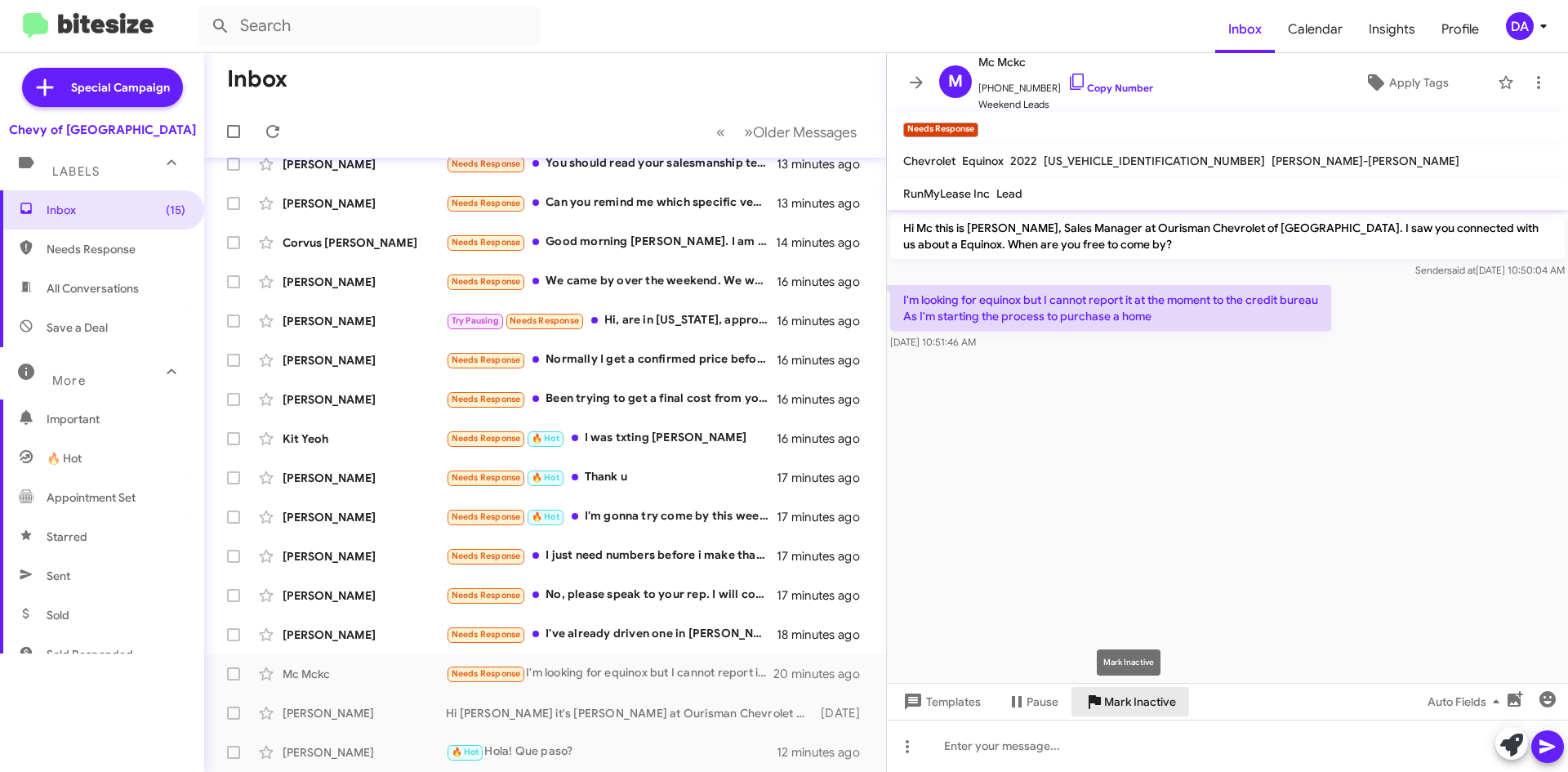
click at [1139, 708] on span "Mark Inactive" at bounding box center [1140, 701] width 72 height 29
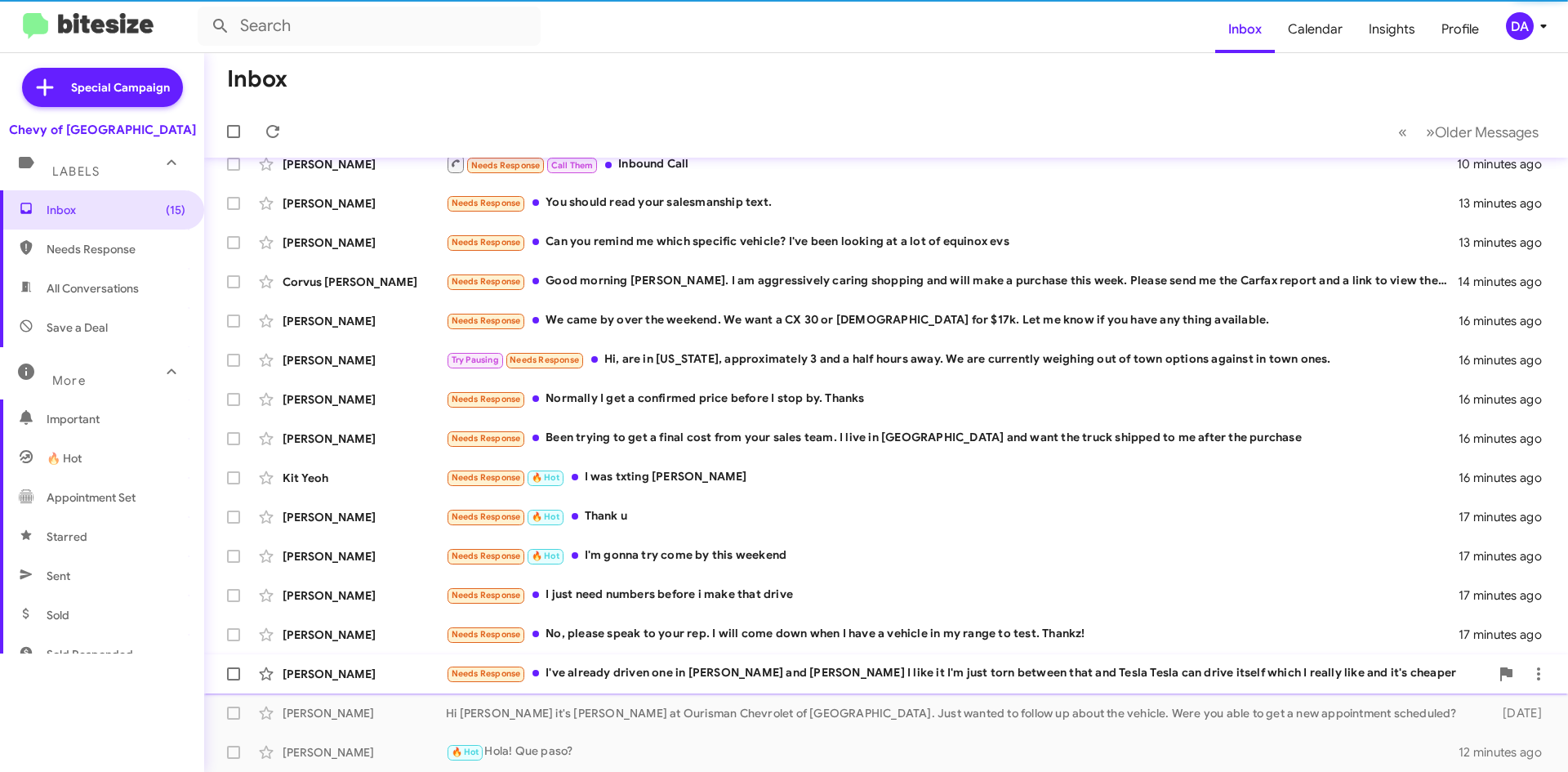
scroll to position [59, 0]
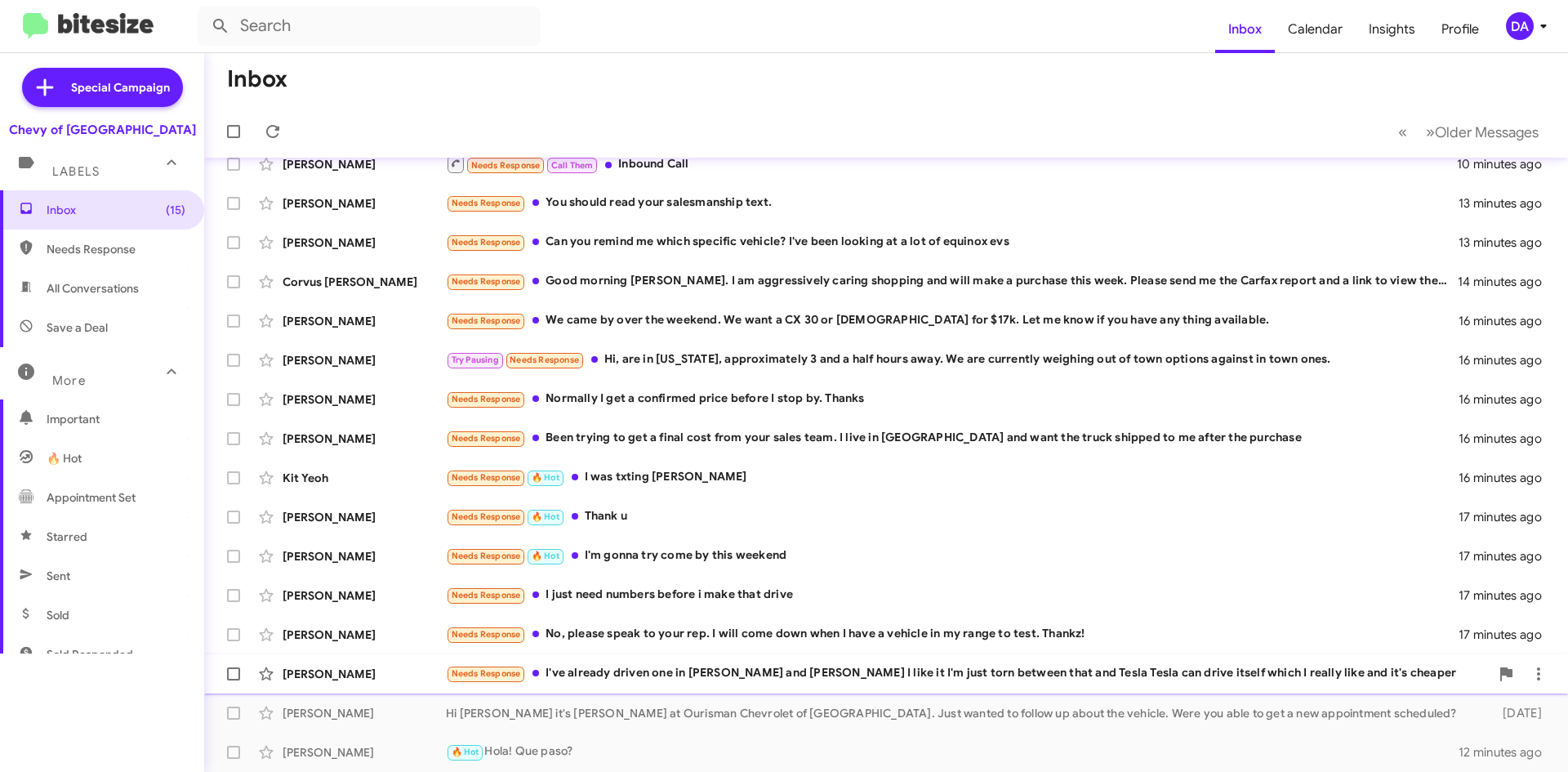
click at [770, 667] on div "Needs Response I've already driven one in [PERSON_NAME] and [PERSON_NAME] I lik…" at bounding box center [968, 673] width 1044 height 19
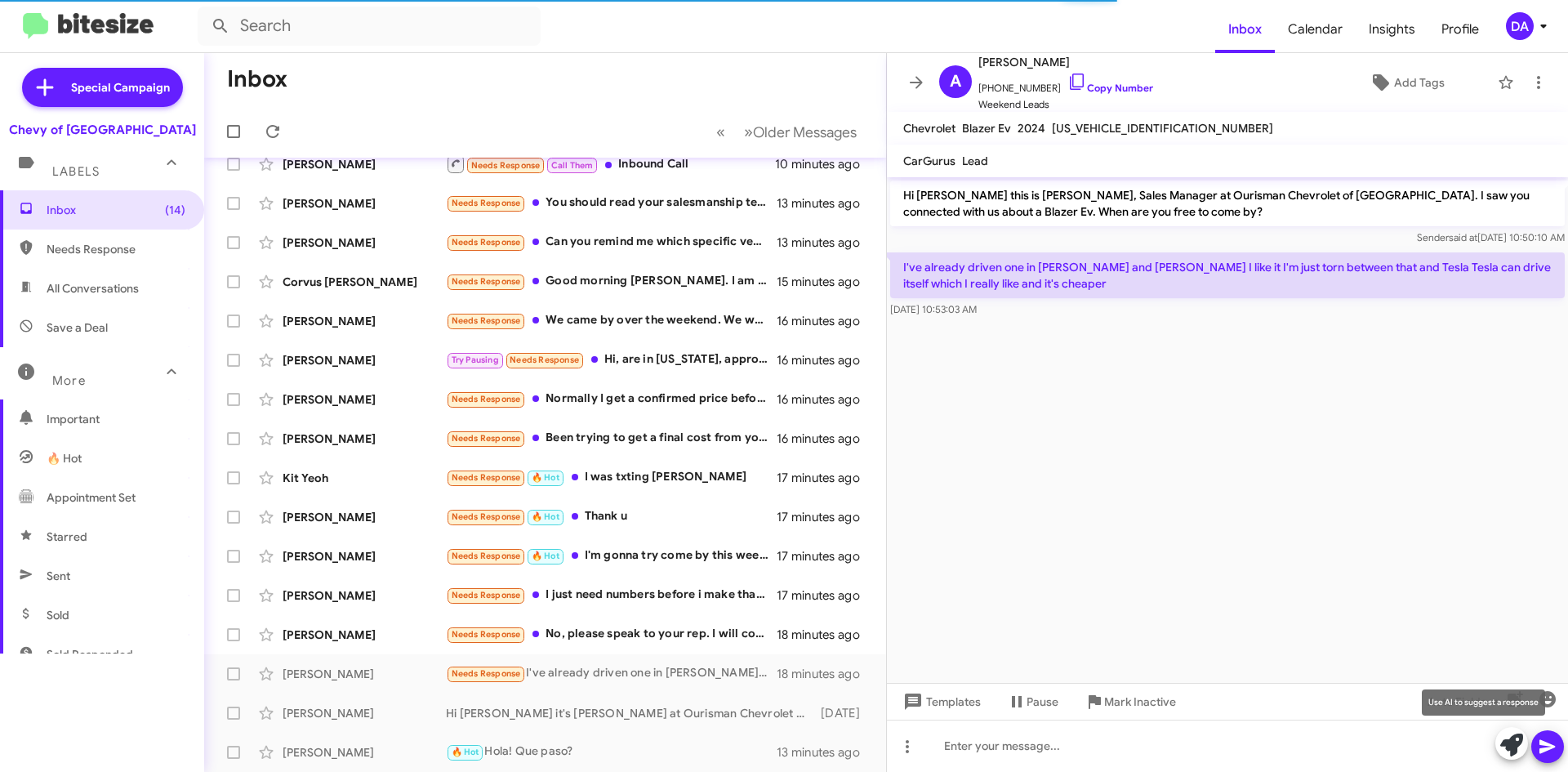
click at [1509, 744] on icon at bounding box center [1512, 744] width 22 height 22
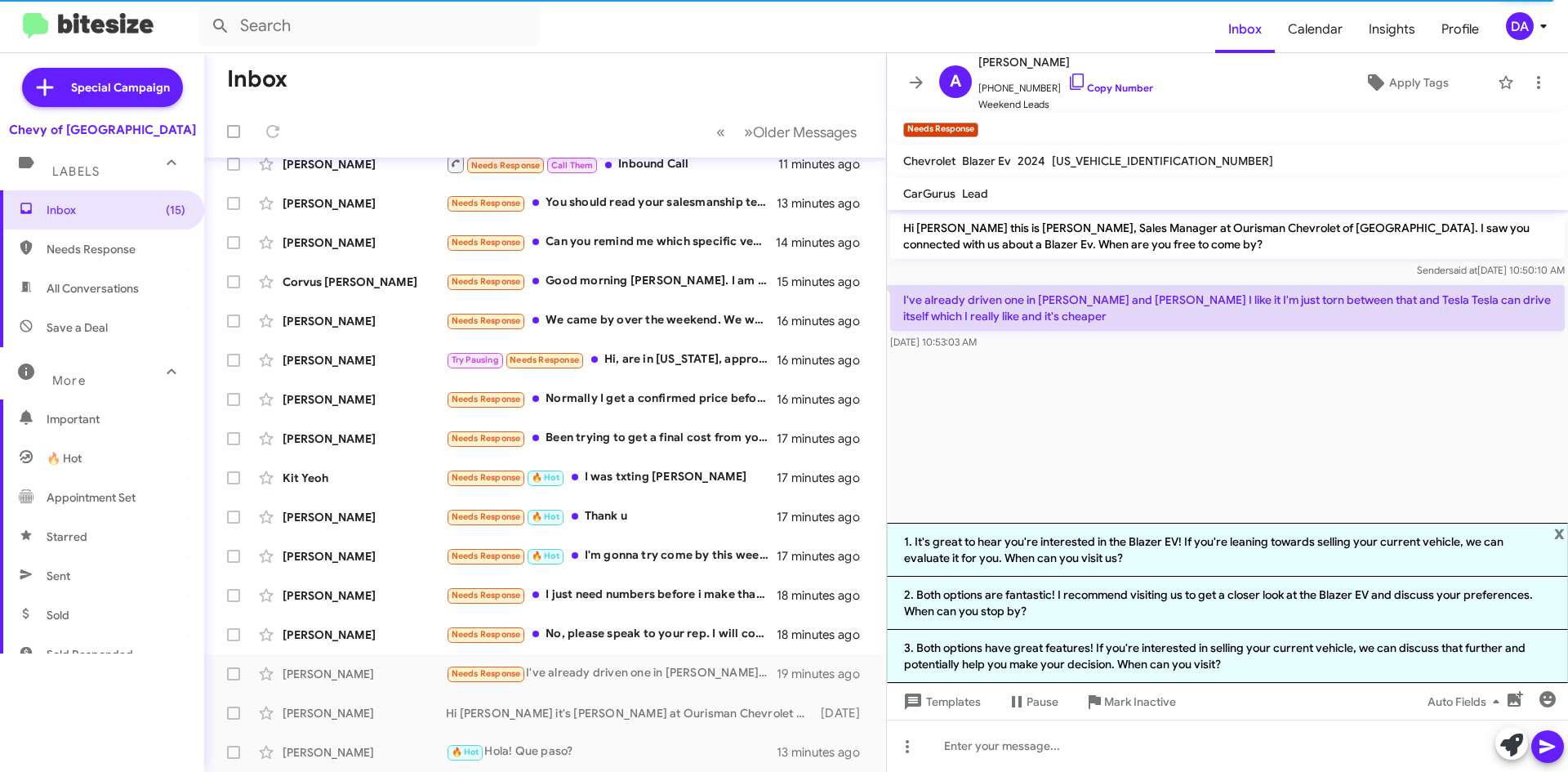
scroll to position [176, 0]
